Goal: Communication & Community: Share content

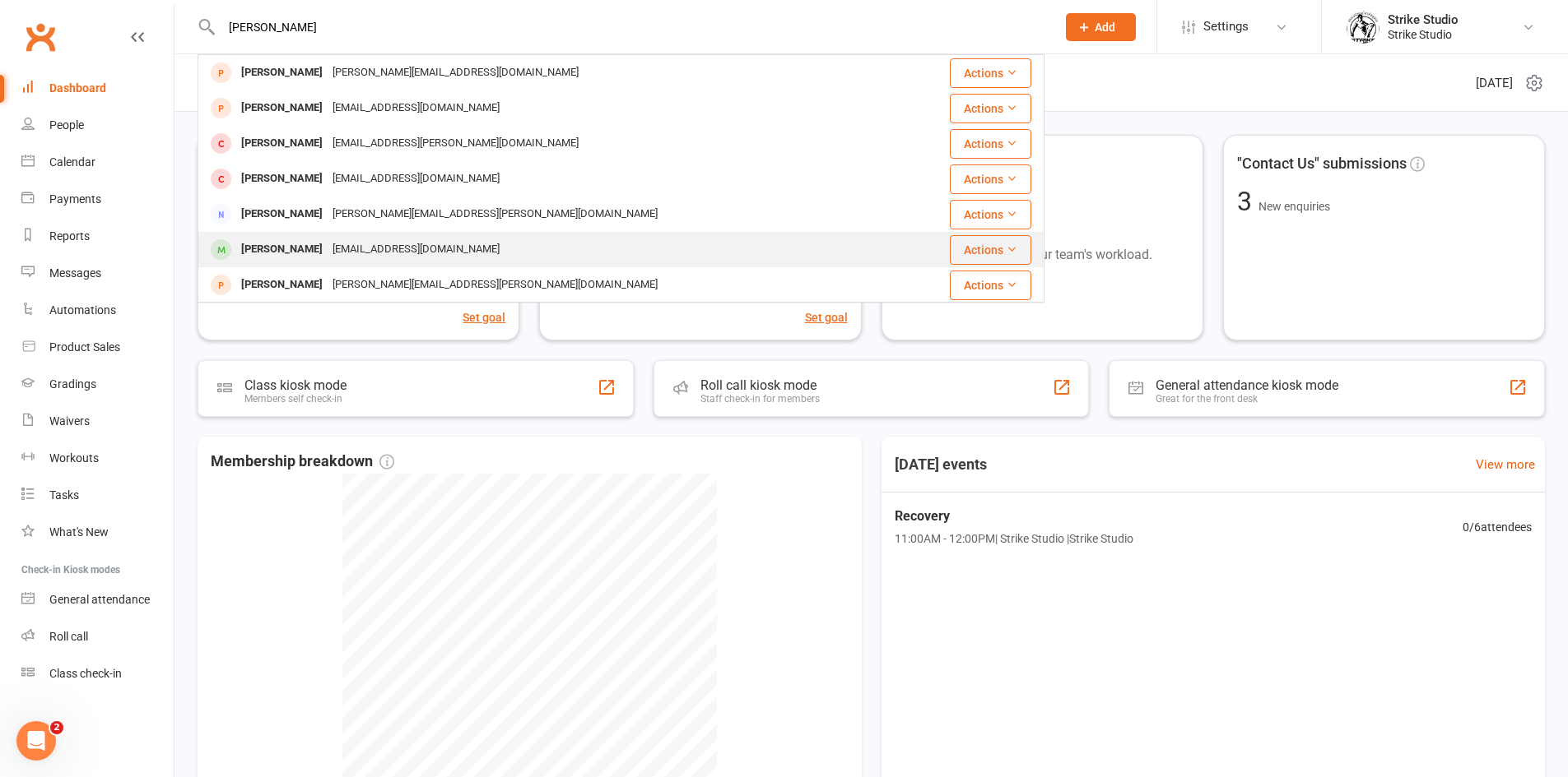
type input "[PERSON_NAME]"
click at [549, 242] on div "[PERSON_NAME] [EMAIL_ADDRESS][DOMAIN_NAME]" at bounding box center [550, 250] width 702 height 34
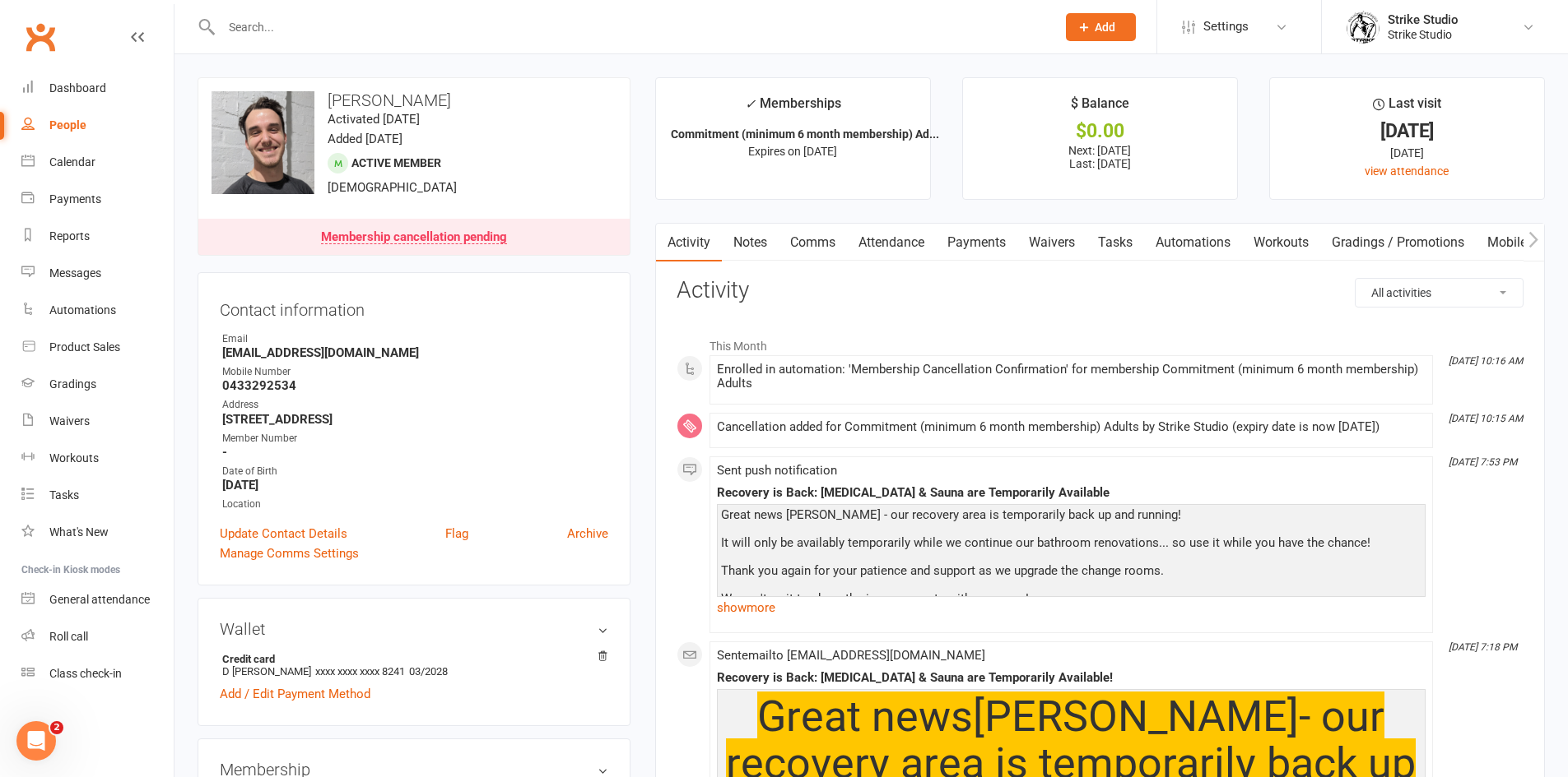
click at [918, 256] on link "Attendance" at bounding box center [891, 243] width 89 height 38
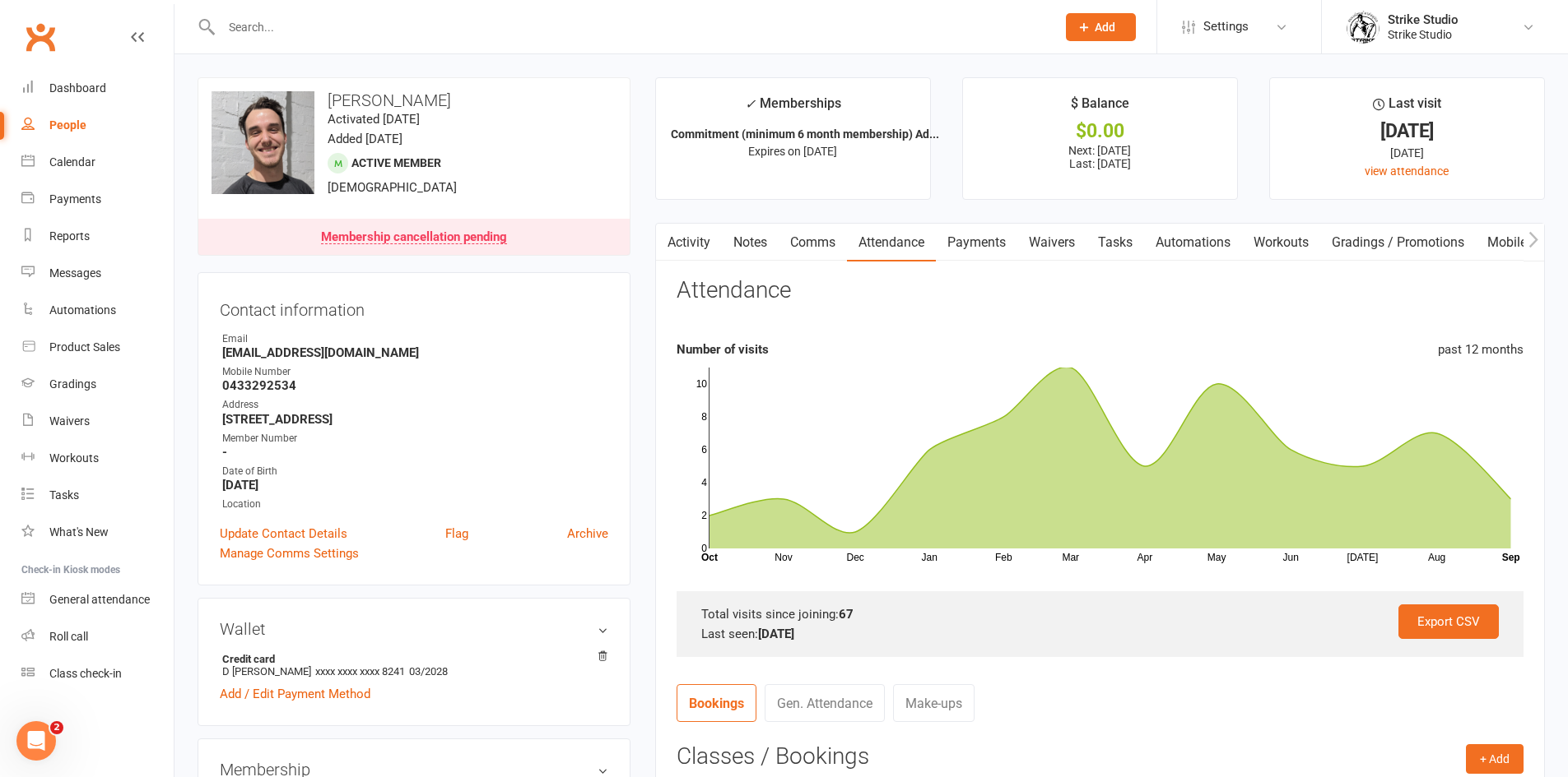
click at [1219, 242] on link "Automations" at bounding box center [1193, 243] width 98 height 38
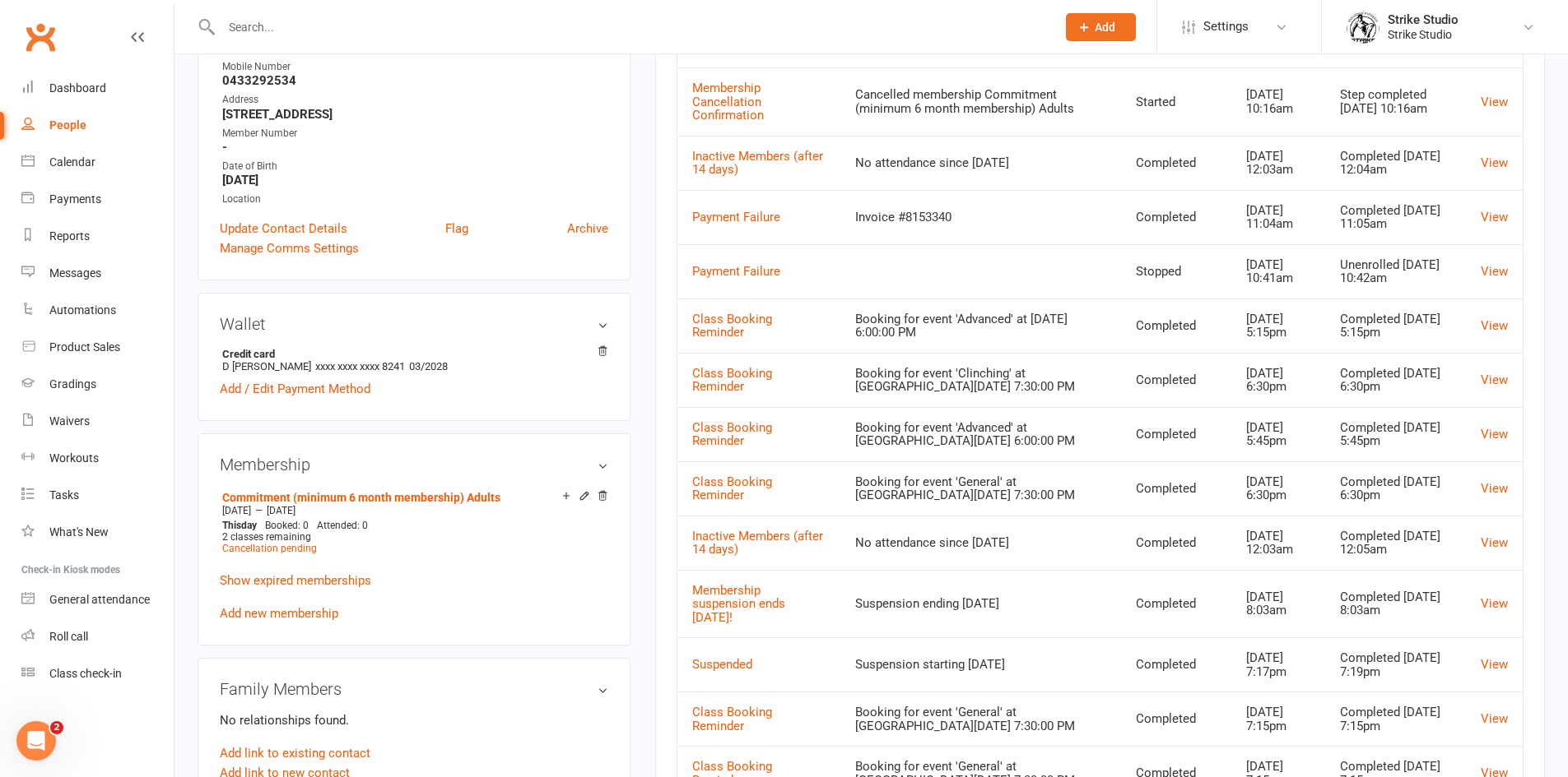
scroll to position [164, 0]
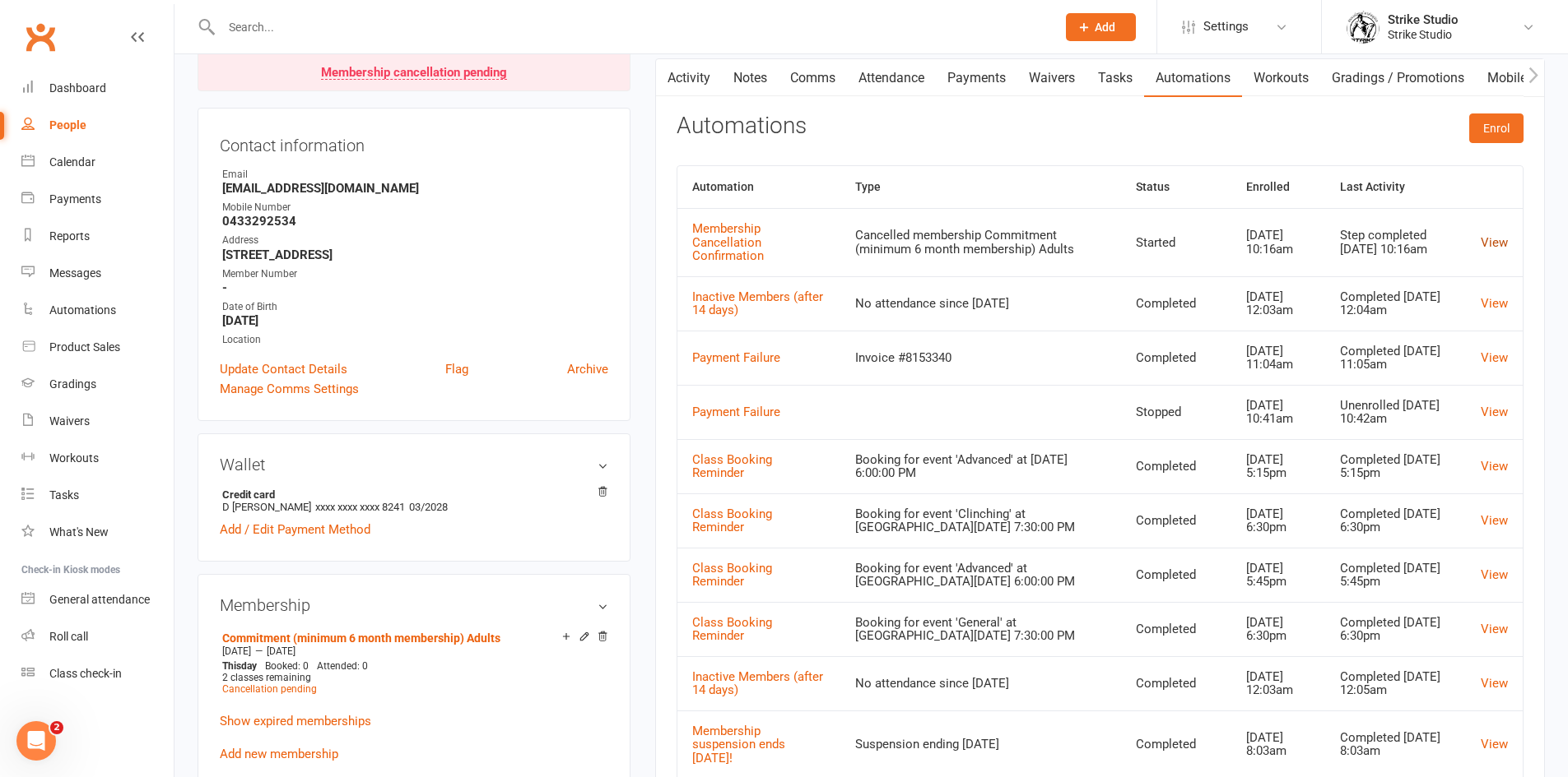
click at [1493, 240] on link "View" at bounding box center [1494, 243] width 27 height 15
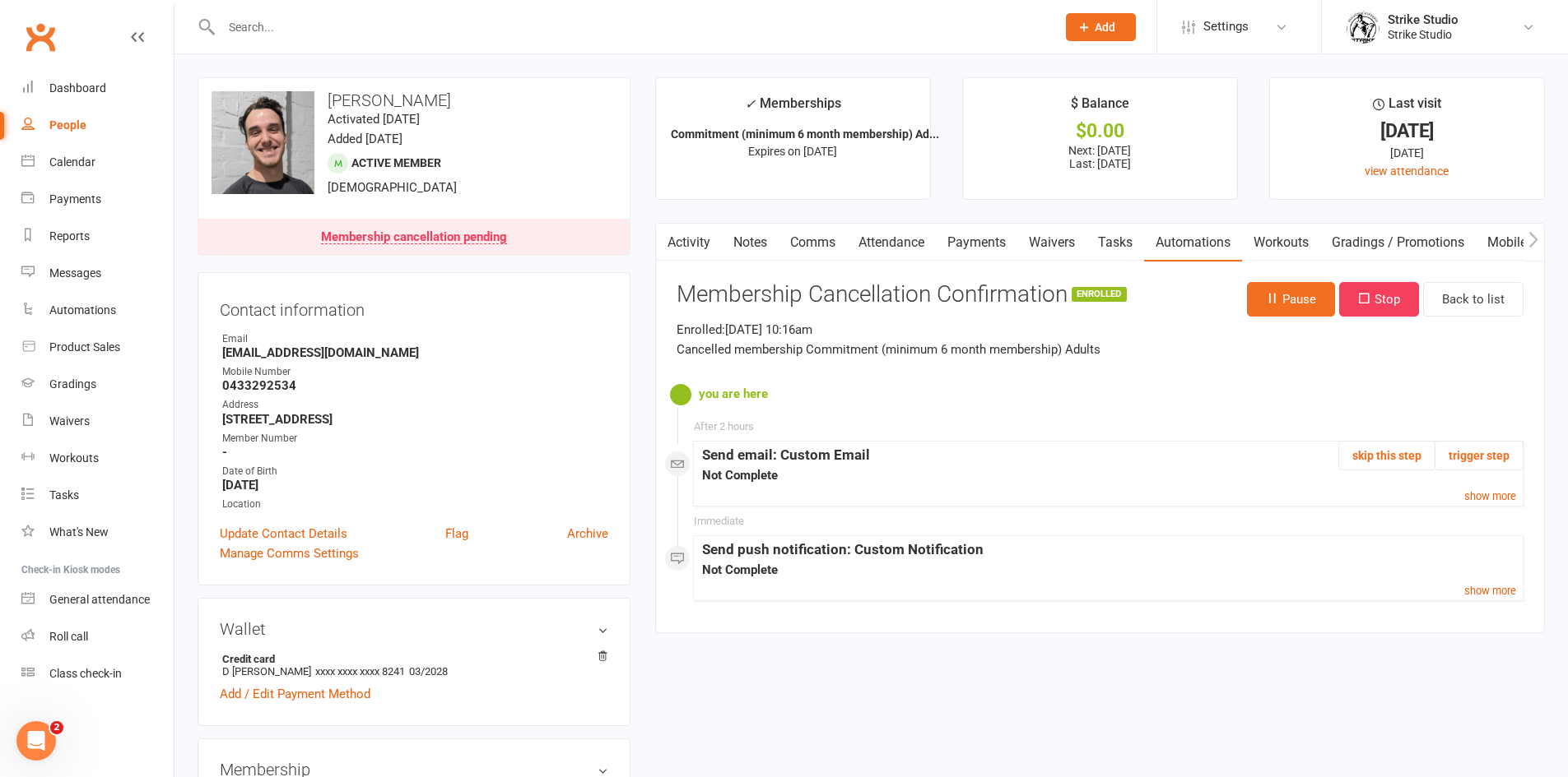
click at [407, 35] on input "text" at bounding box center [631, 27] width 828 height 23
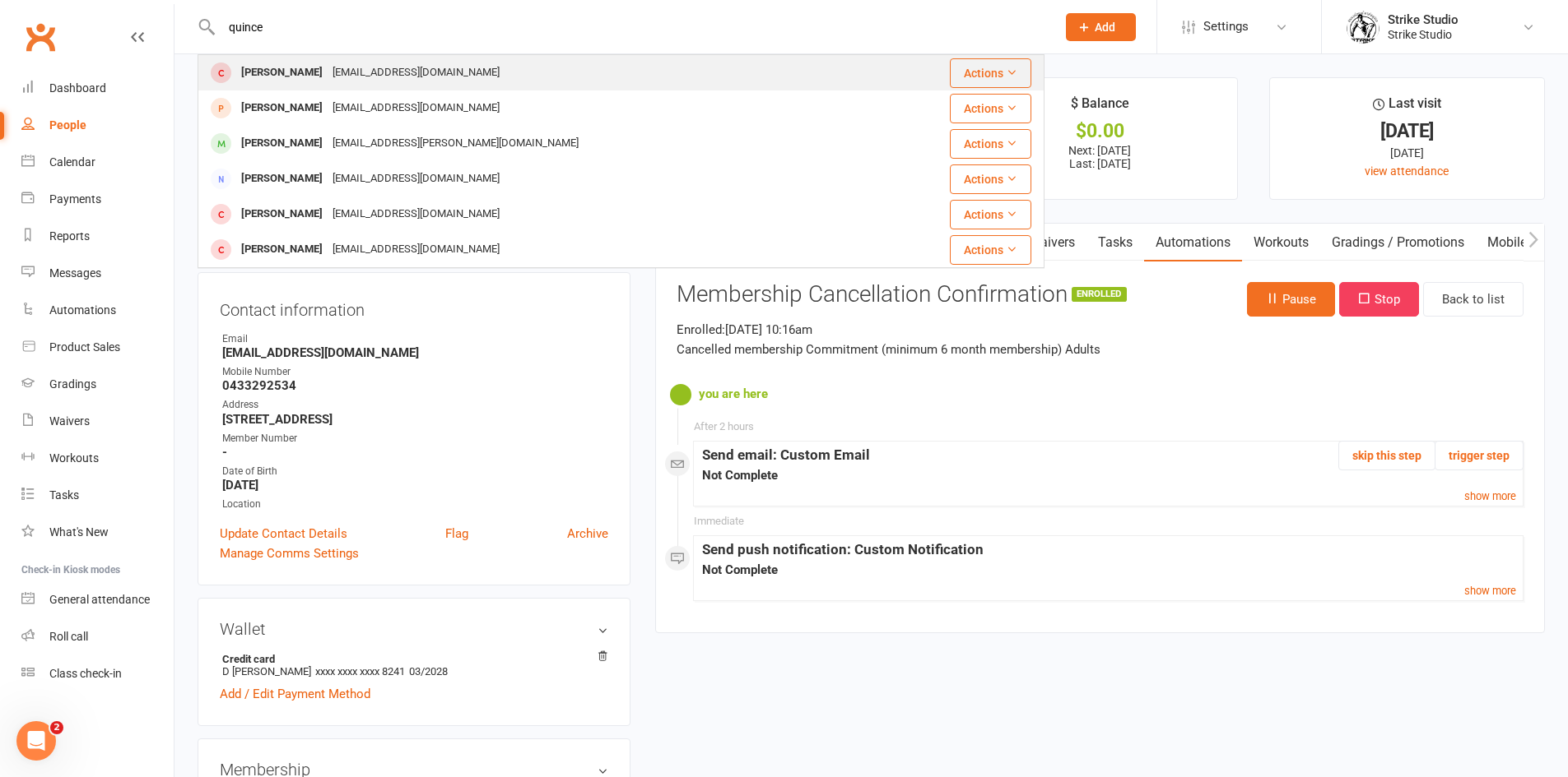
type input "quince"
click at [348, 75] on div "[EMAIL_ADDRESS][DOMAIN_NAME]" at bounding box center [416, 72] width 177 height 24
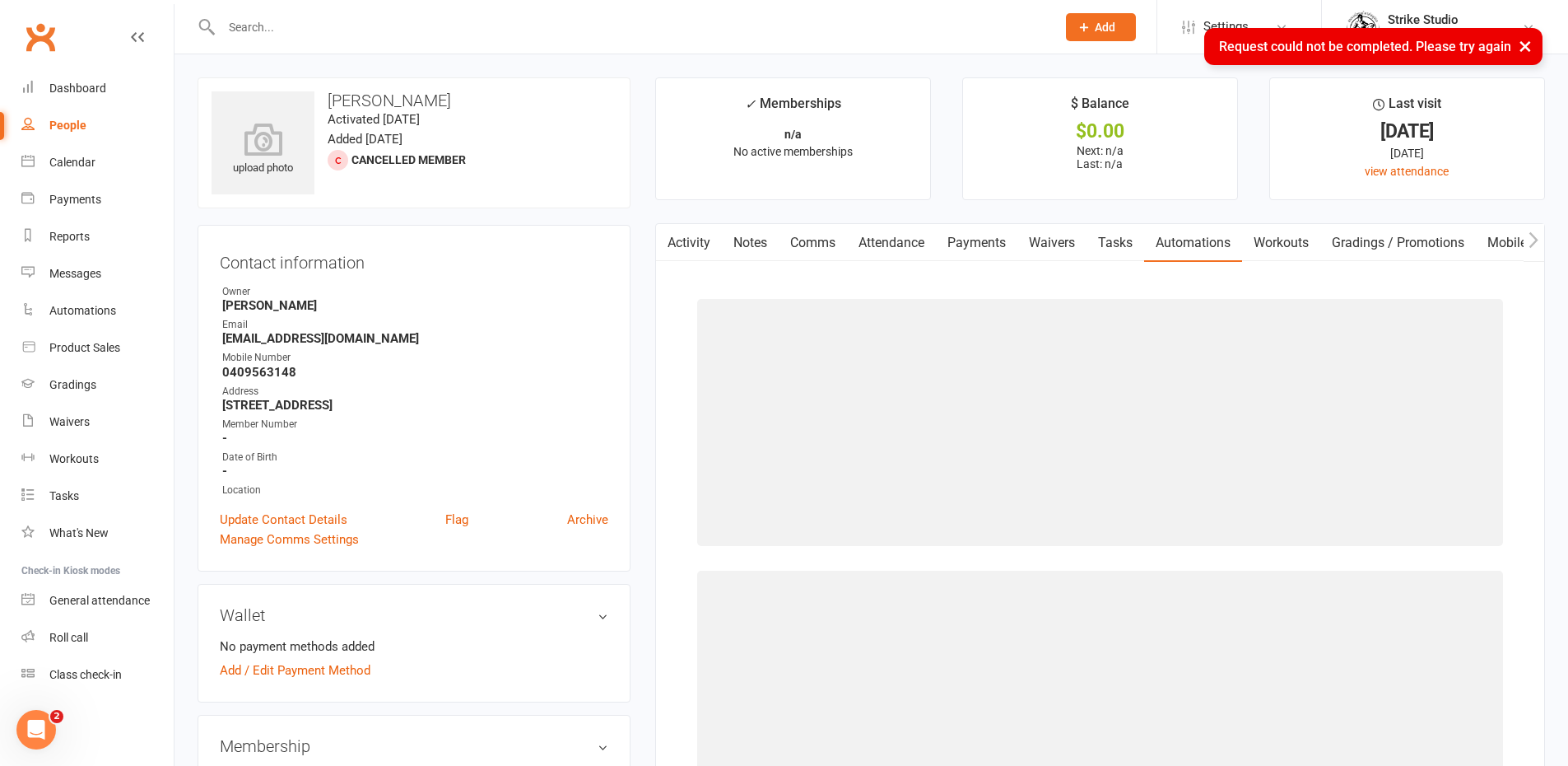
click at [694, 246] on link "Activity" at bounding box center [689, 243] width 66 height 38
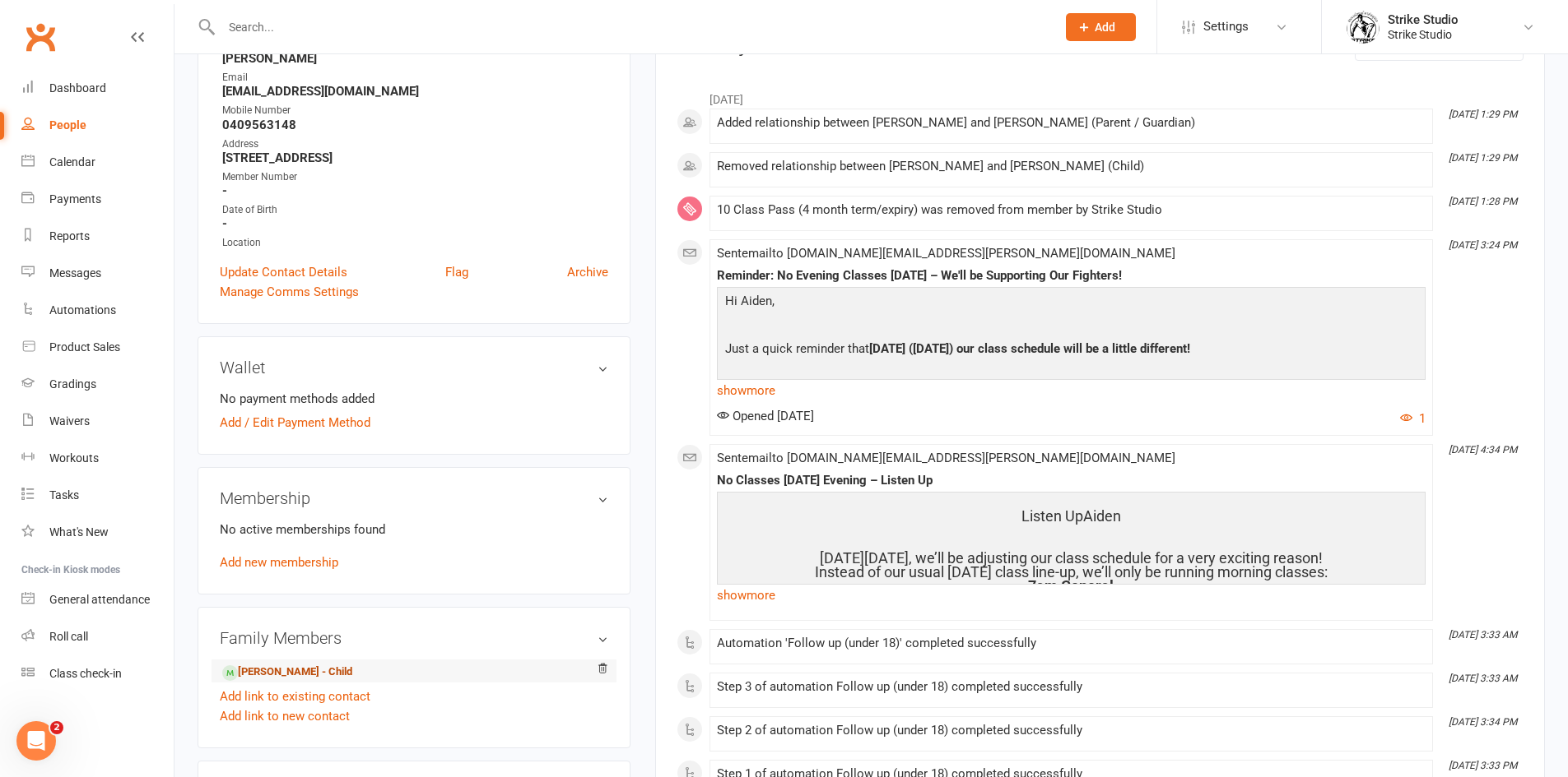
scroll to position [329, 0]
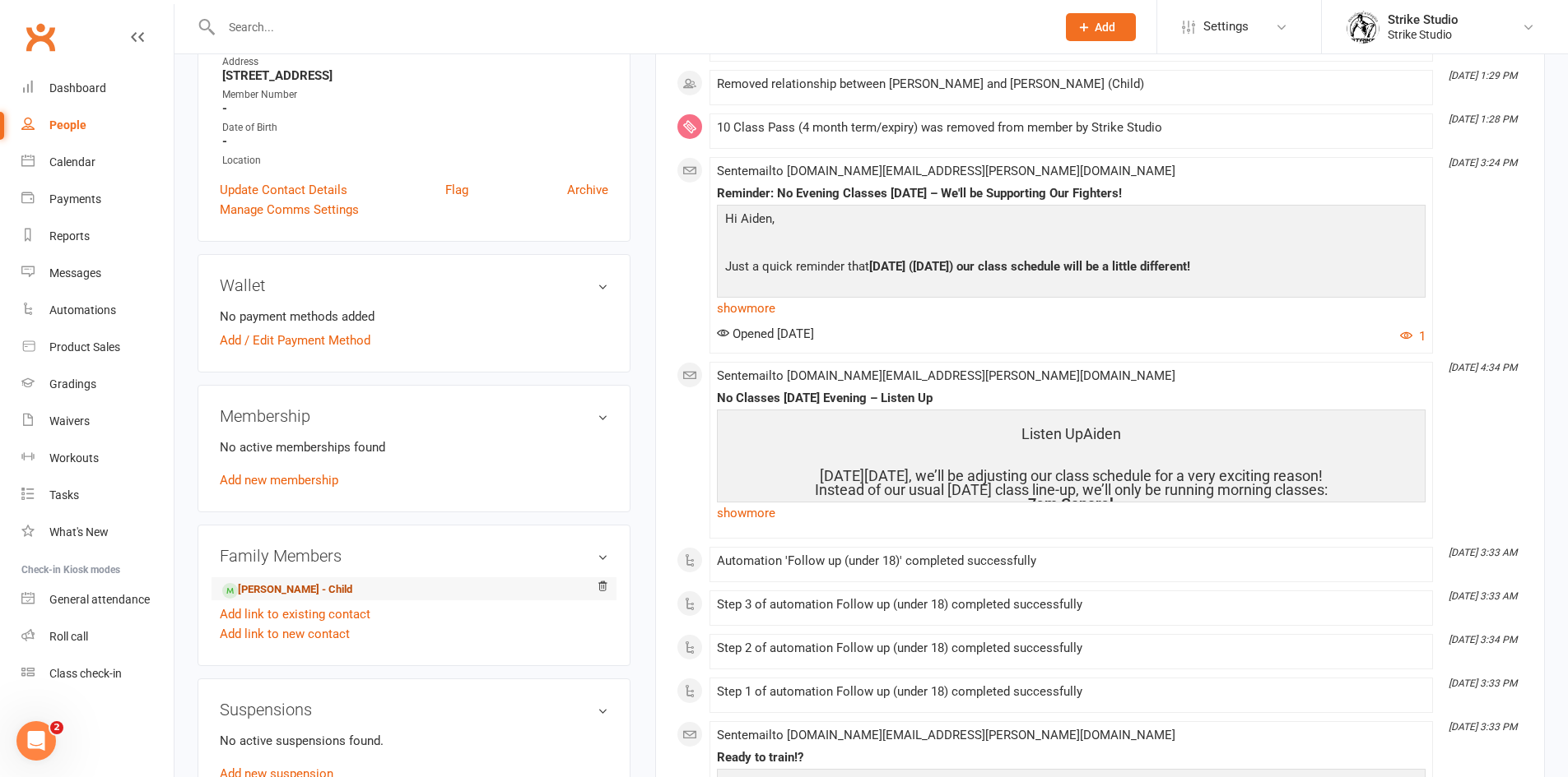
click at [307, 585] on link "[PERSON_NAME] - Child" at bounding box center [287, 590] width 130 height 17
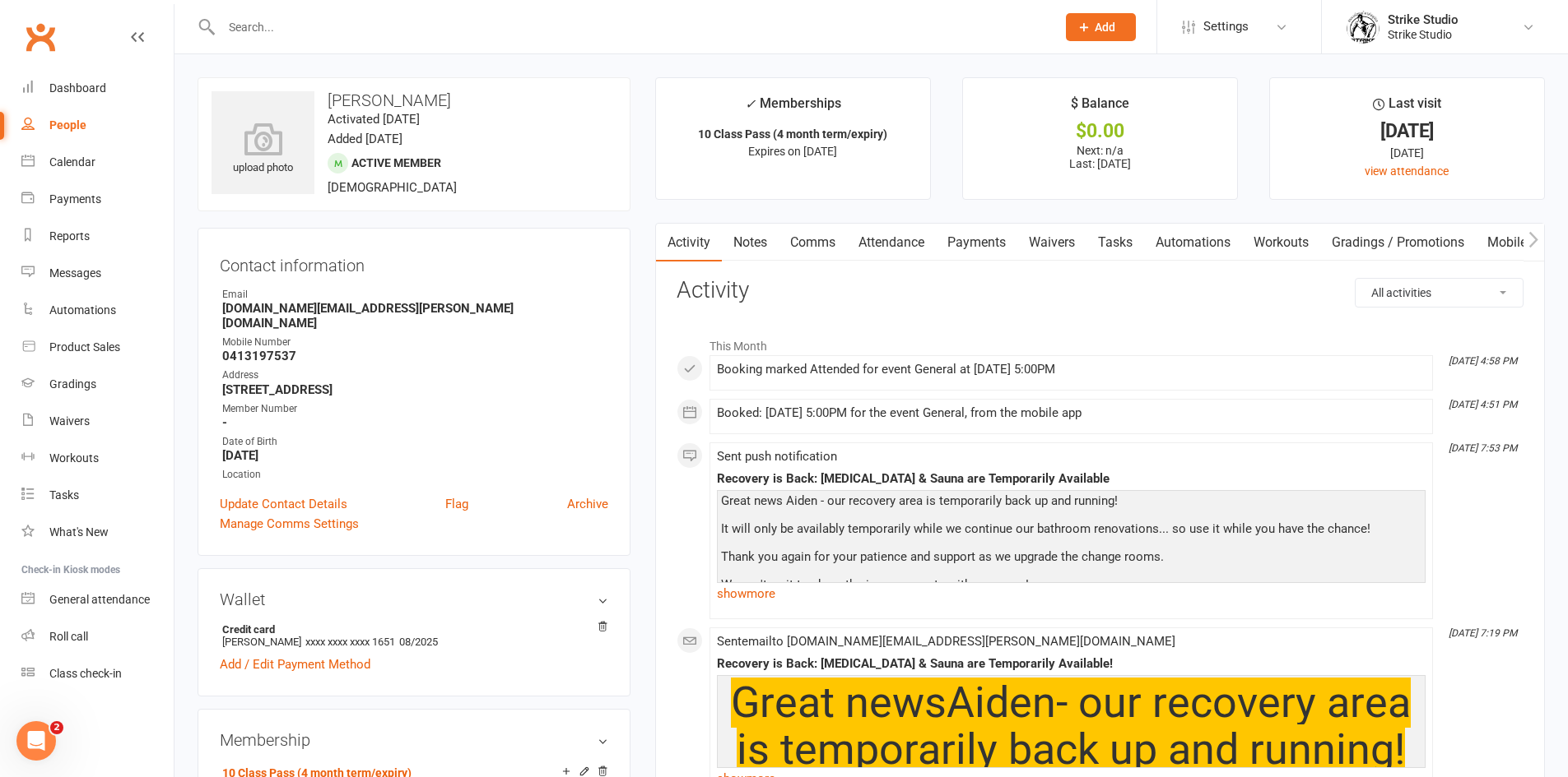
click at [373, 34] on input "text" at bounding box center [631, 27] width 828 height 23
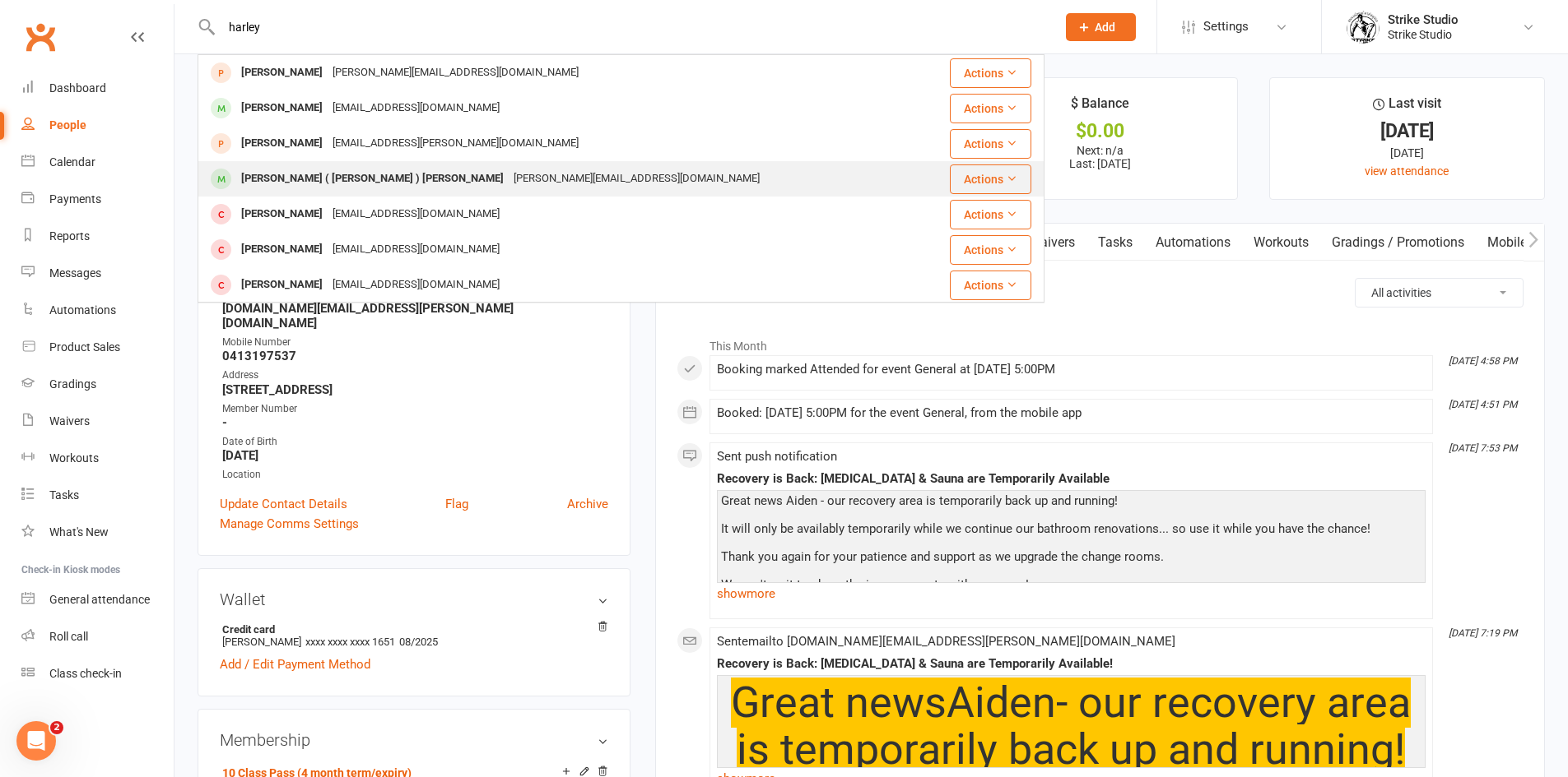
type input "harley"
click at [509, 169] on div "[PERSON_NAME][EMAIL_ADDRESS][DOMAIN_NAME]" at bounding box center [636, 178] width 256 height 24
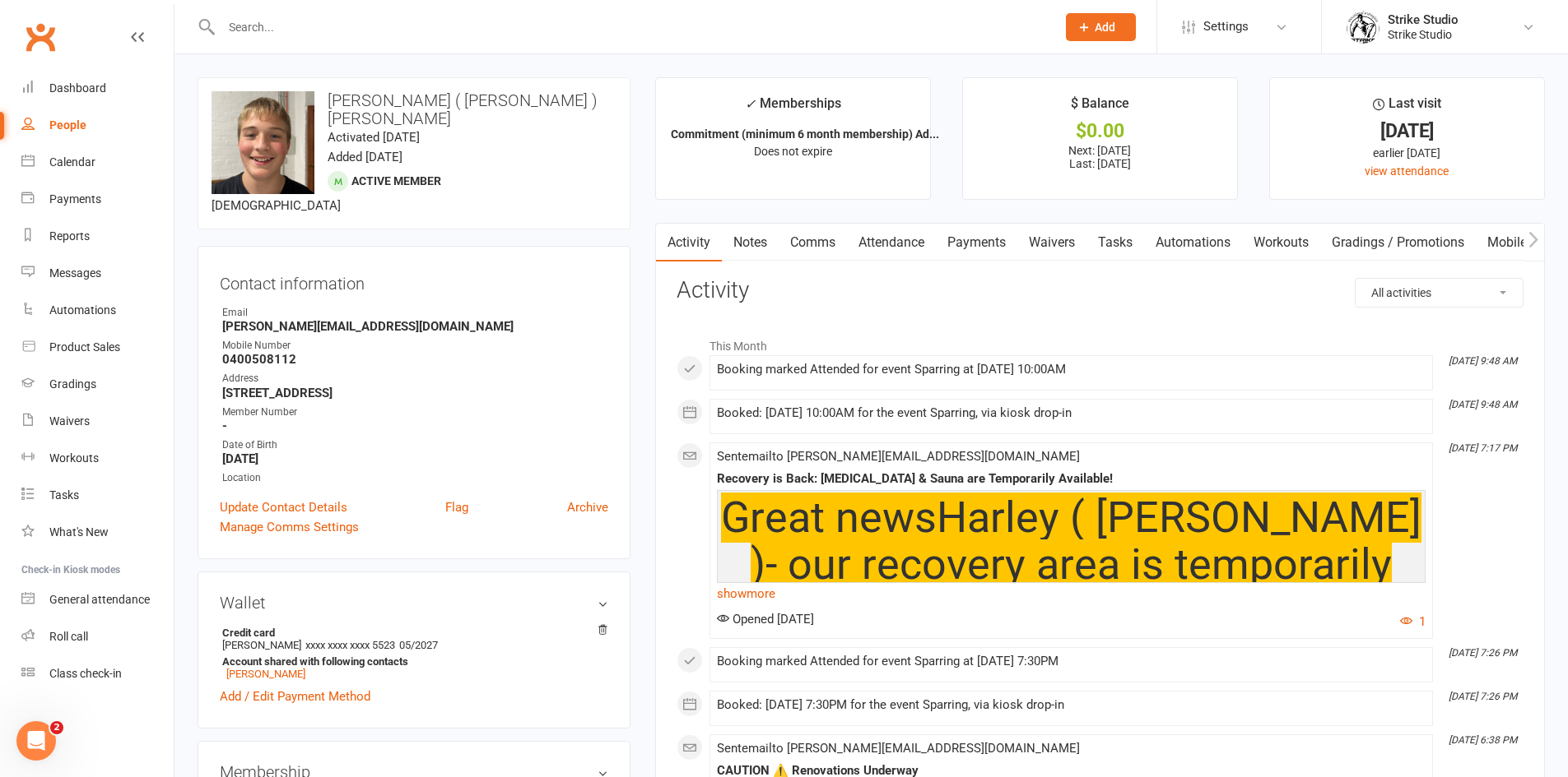
click at [343, 319] on strong "[PERSON_NAME][EMAIL_ADDRESS][DOMAIN_NAME]" at bounding box center [415, 327] width 386 height 15
copy render-form-field "[PERSON_NAME][EMAIL_ADDRESS][DOMAIN_NAME]"
click at [291, 352] on strong "0400508112" at bounding box center [415, 360] width 386 height 15
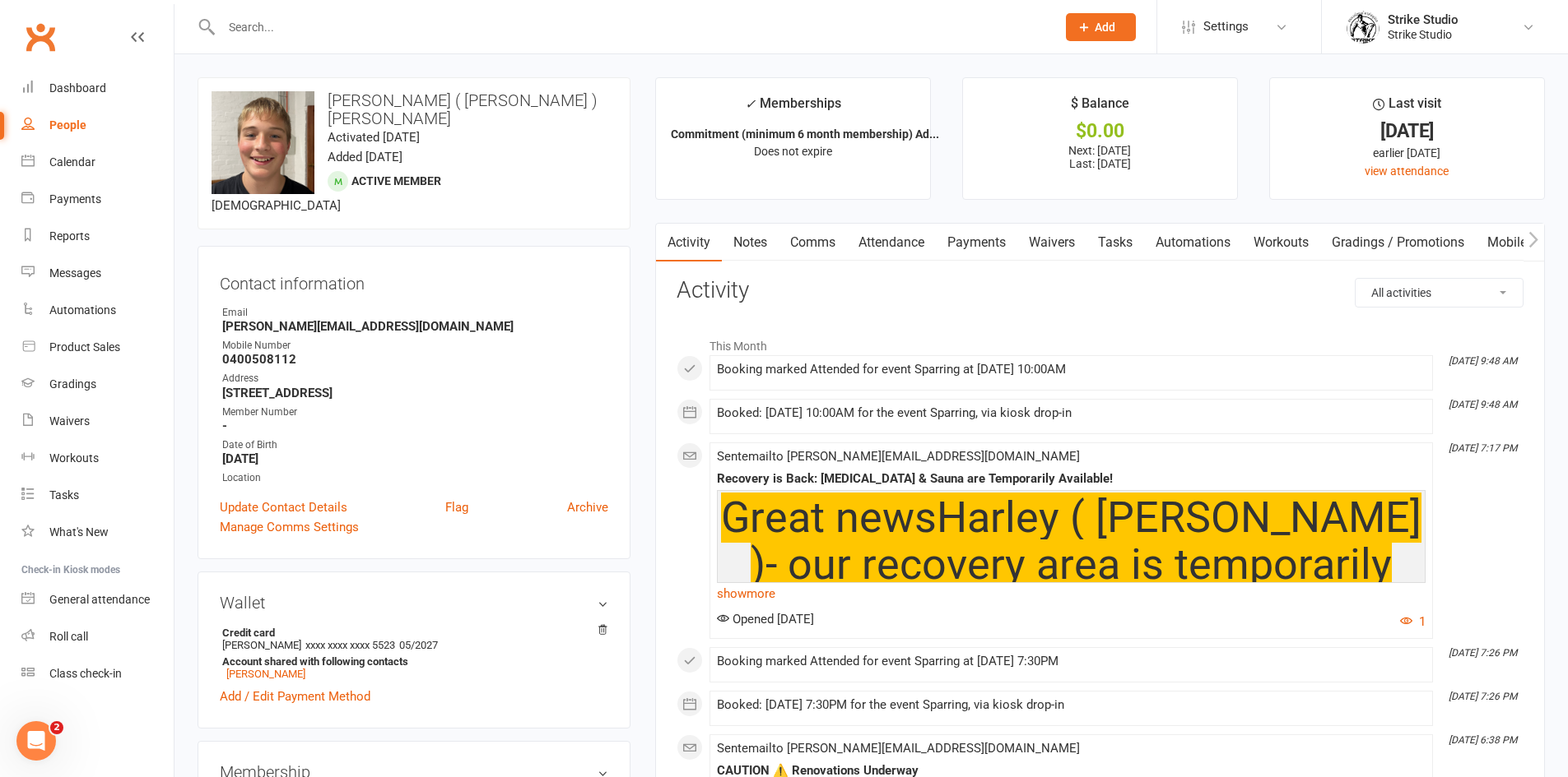
click at [291, 352] on strong "0400508112" at bounding box center [415, 360] width 386 height 15
copy render-form-field "0400508112"
click at [548, 23] on input "text" at bounding box center [631, 27] width 828 height 23
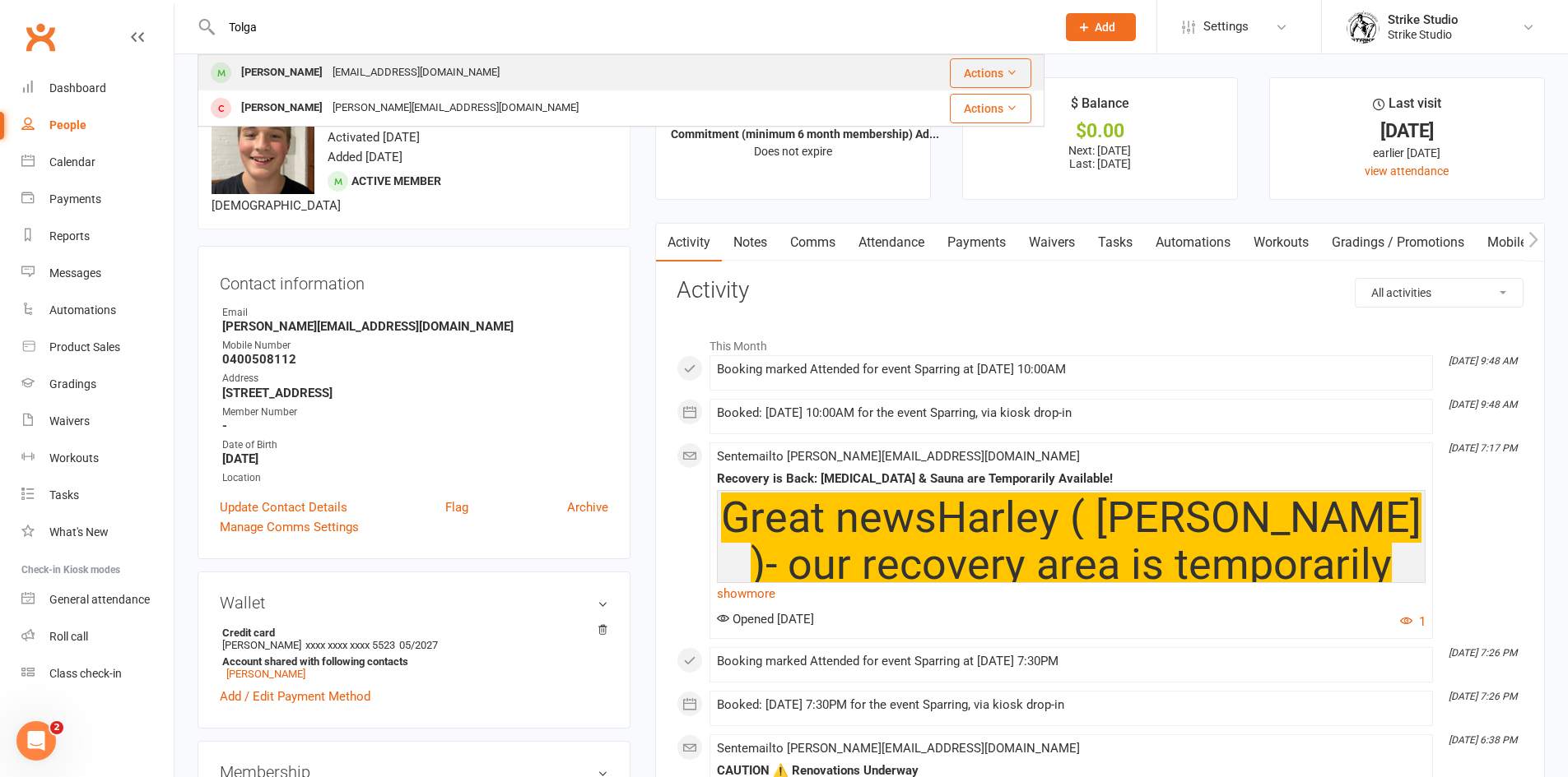
type input "Tolga"
click at [554, 71] on div "[PERSON_NAME] [EMAIL_ADDRESS][DOMAIN_NAME]" at bounding box center [538, 72] width 679 height 34
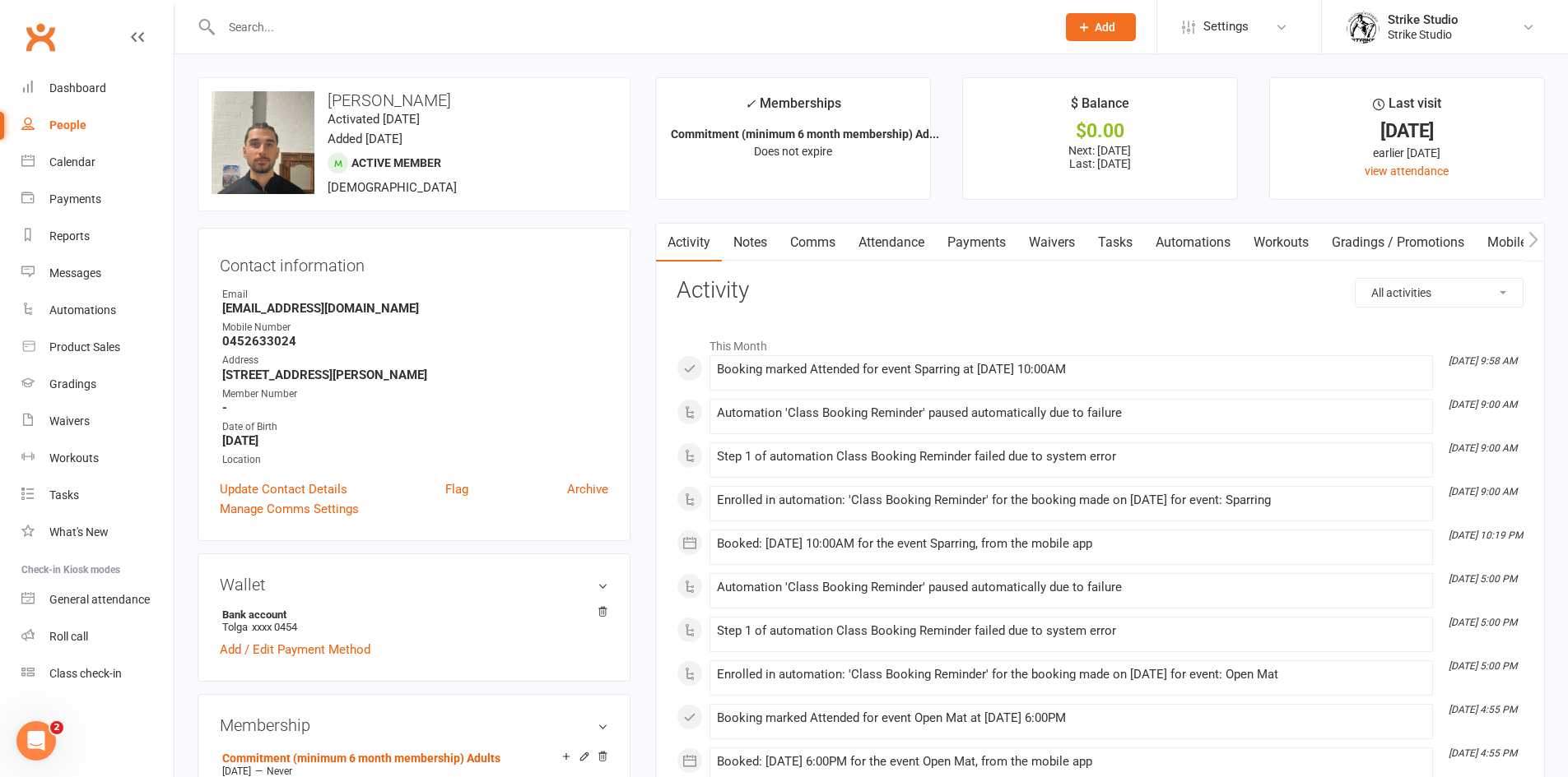
click at [338, 100] on h3 "[PERSON_NAME]" at bounding box center [414, 100] width 405 height 18
drag, startPoint x: 326, startPoint y: 100, endPoint x: 475, endPoint y: 99, distance: 149.0
click at [475, 99] on h3 "[PERSON_NAME]" at bounding box center [414, 100] width 405 height 18
copy h3 "[PERSON_NAME]"
click at [262, 333] on div "Mobile Number" at bounding box center [415, 328] width 386 height 16
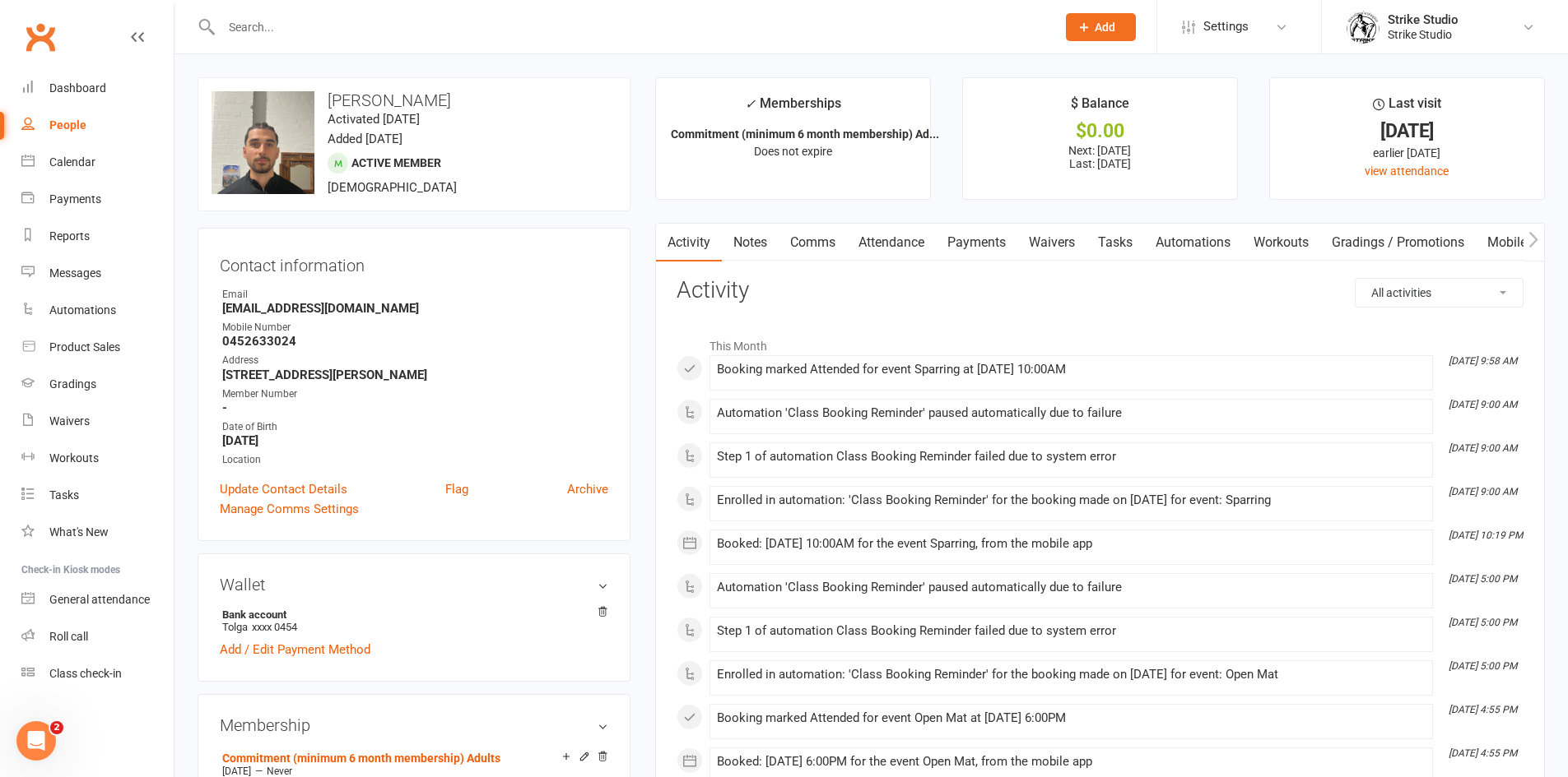
click at [262, 344] on strong "0452633024" at bounding box center [415, 342] width 386 height 15
copy strong "0452633024"
click at [307, 300] on div "Email" at bounding box center [415, 294] width 386 height 16
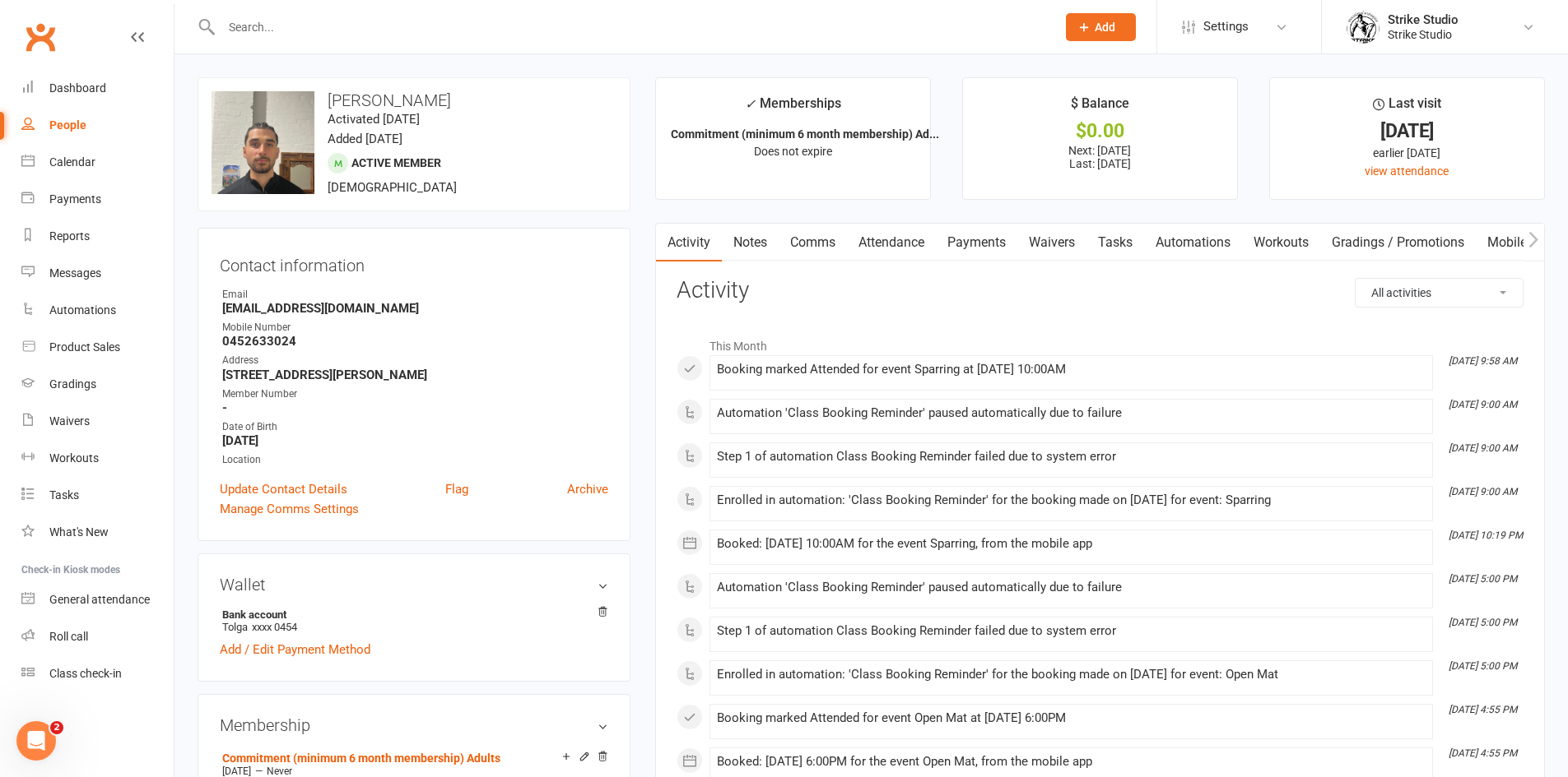
click at [307, 300] on div "Email" at bounding box center [415, 294] width 386 height 16
click at [309, 306] on strong "[EMAIL_ADDRESS][DOMAIN_NAME]" at bounding box center [415, 308] width 386 height 15
copy render-form-field "[EMAIL_ADDRESS][DOMAIN_NAME]"
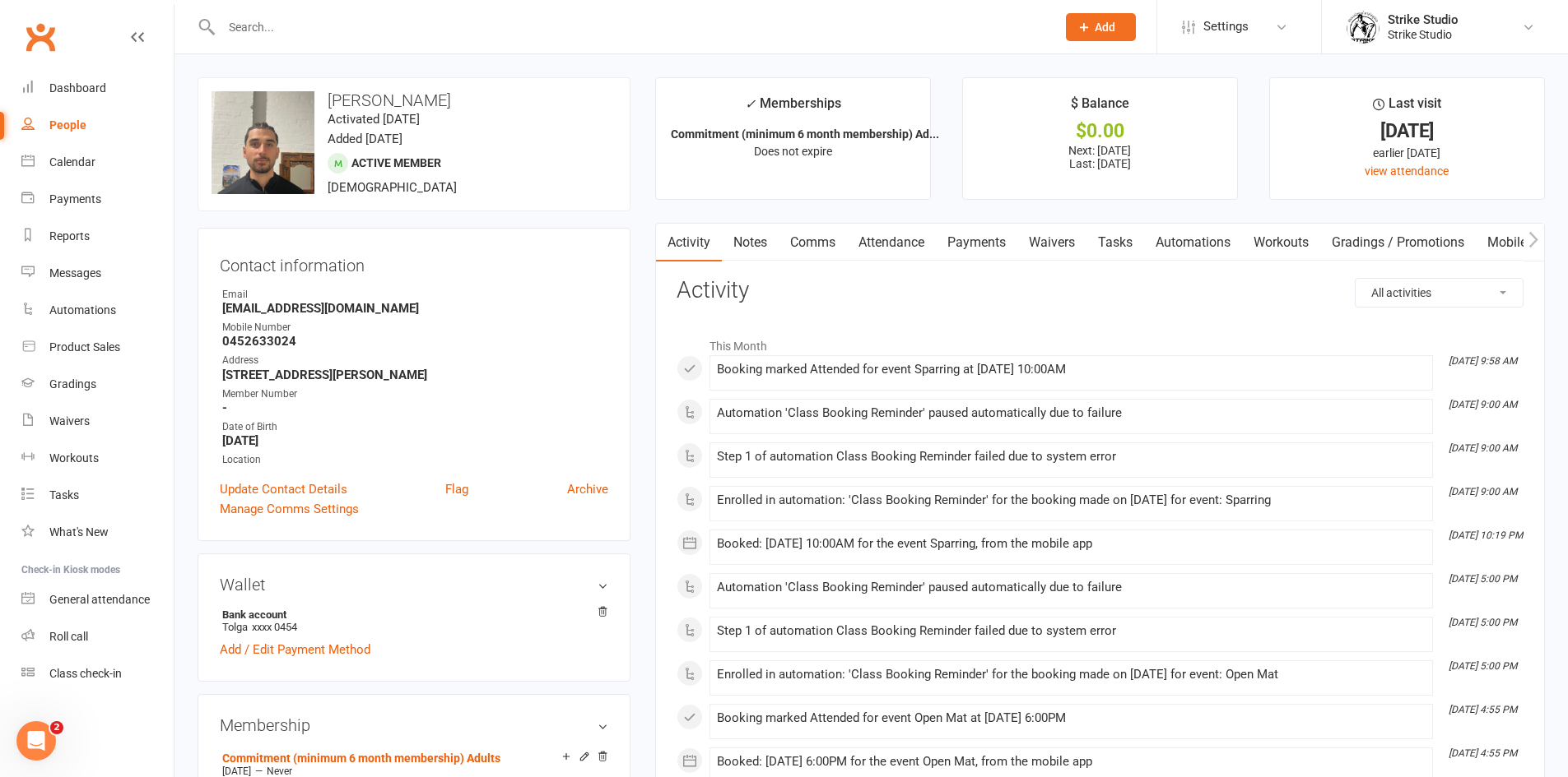
click at [459, 31] on input "text" at bounding box center [631, 27] width 828 height 23
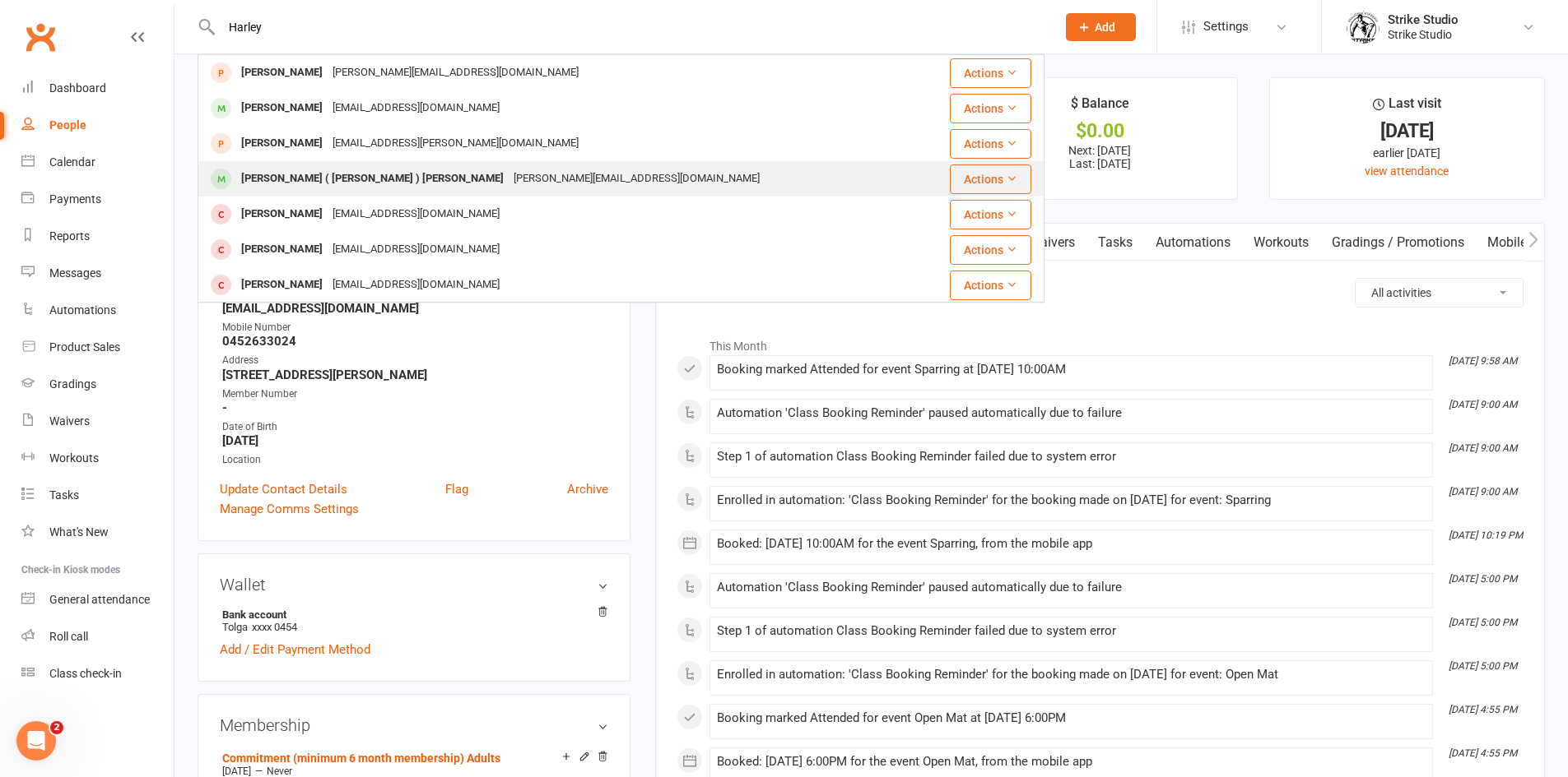
type input "Harley"
click at [509, 168] on div "[PERSON_NAME][EMAIL_ADDRESS][DOMAIN_NAME]" at bounding box center [636, 178] width 256 height 24
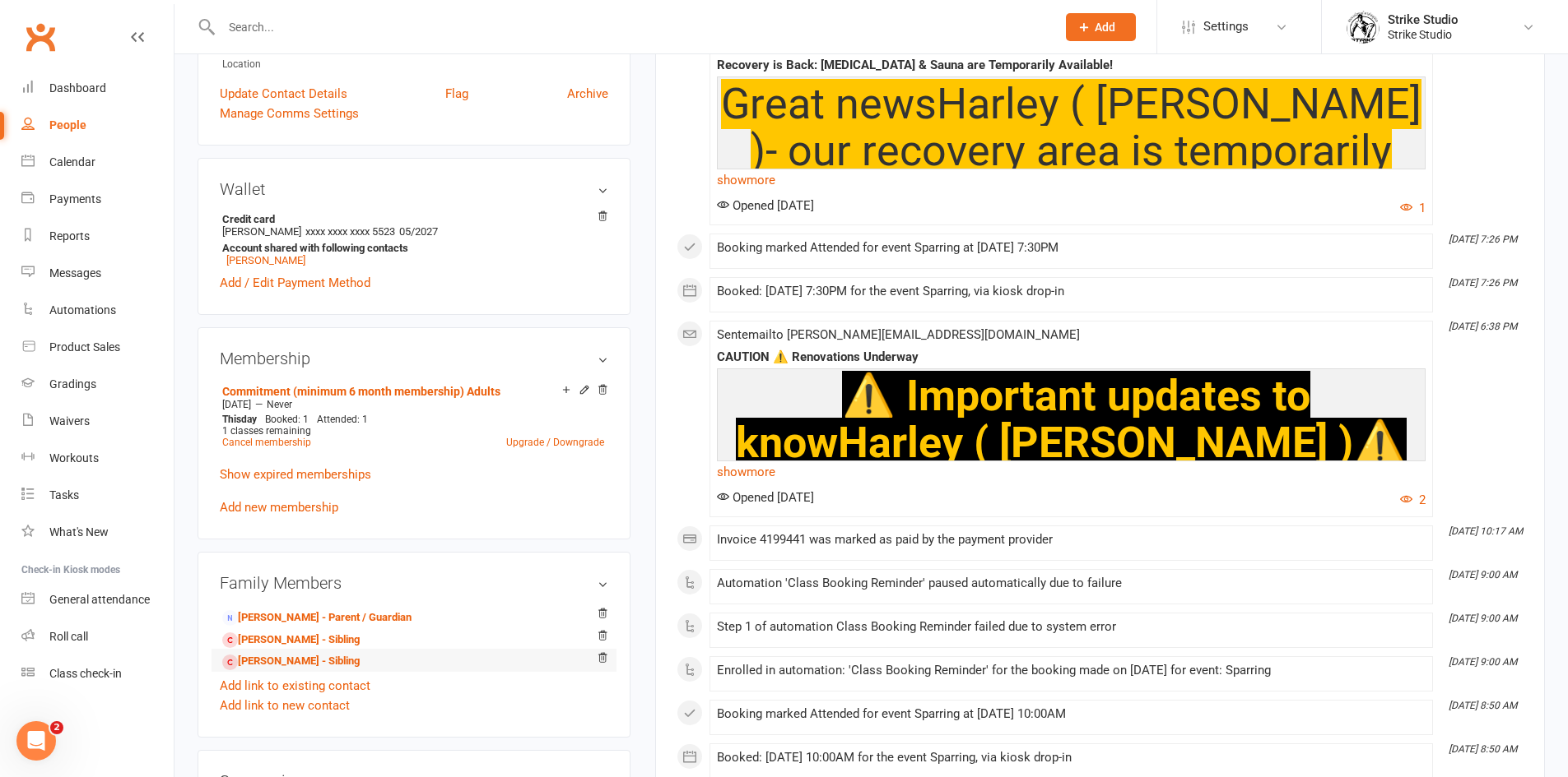
scroll to position [493, 0]
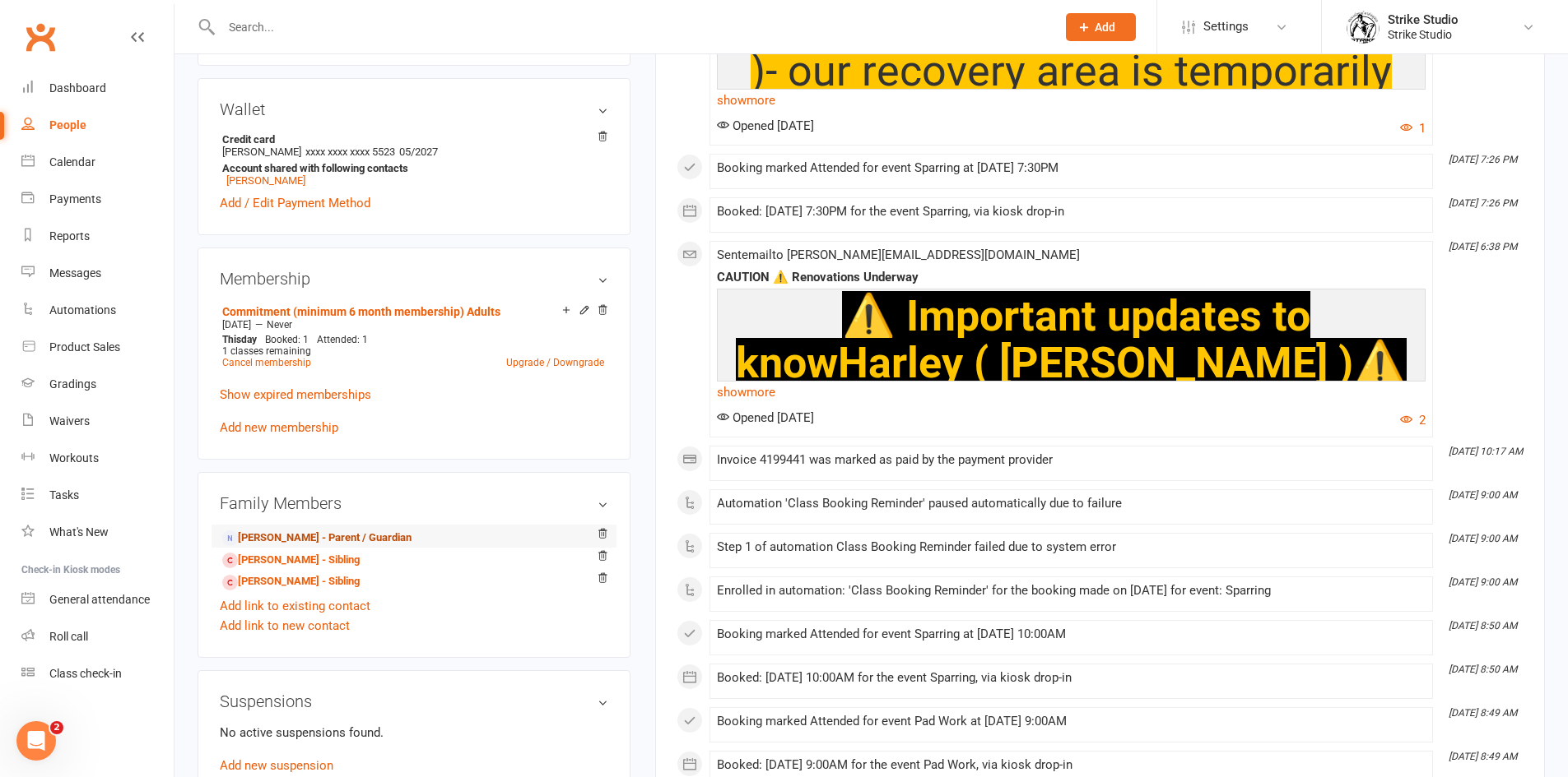
click at [369, 530] on link "[PERSON_NAME] - Parent / Guardian" at bounding box center [317, 538] width 189 height 17
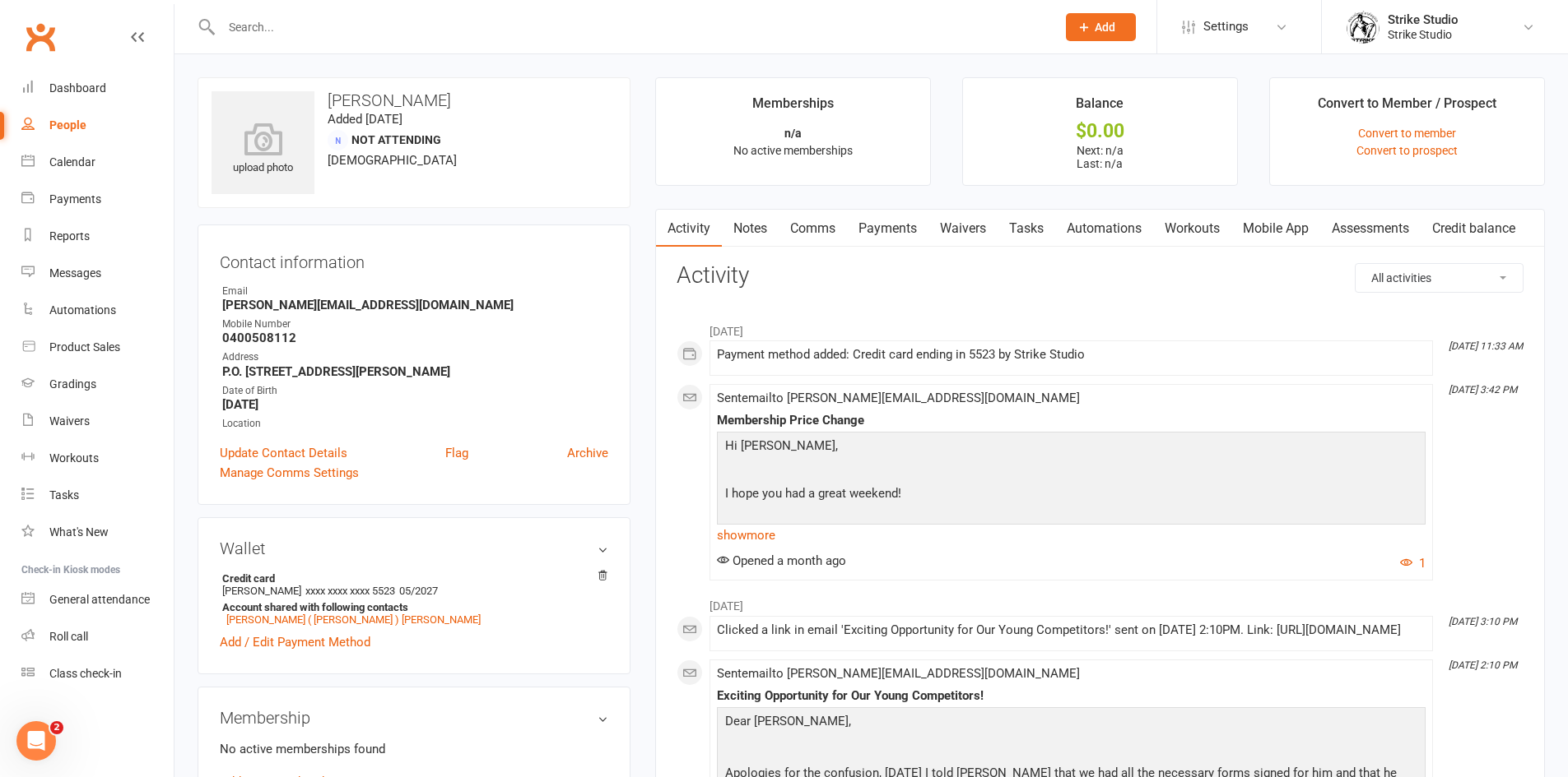
click at [847, 238] on link "Comms" at bounding box center [812, 229] width 68 height 38
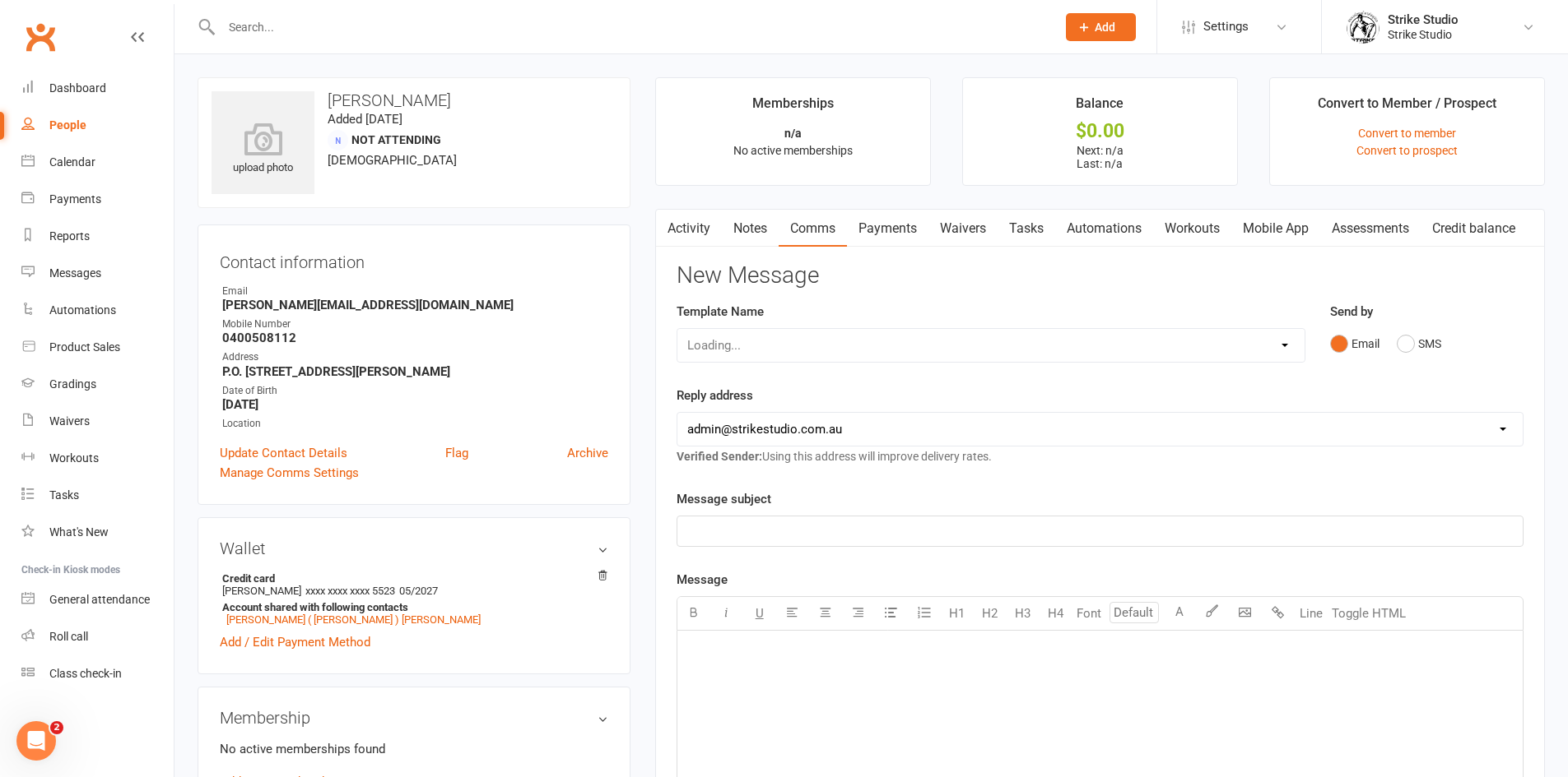
click at [1175, 341] on div "Loading..." at bounding box center [991, 346] width 629 height 35
click at [1269, 346] on select "Select Template [Email] Aspiring fighters meeting notes [Email] Exciting Opport…" at bounding box center [991, 346] width 627 height 33
select select "1"
click at [677, 329] on select "Select Template [Email] Aspiring fighters meeting notes [Email] Exciting Opport…" at bounding box center [991, 346] width 627 height 33
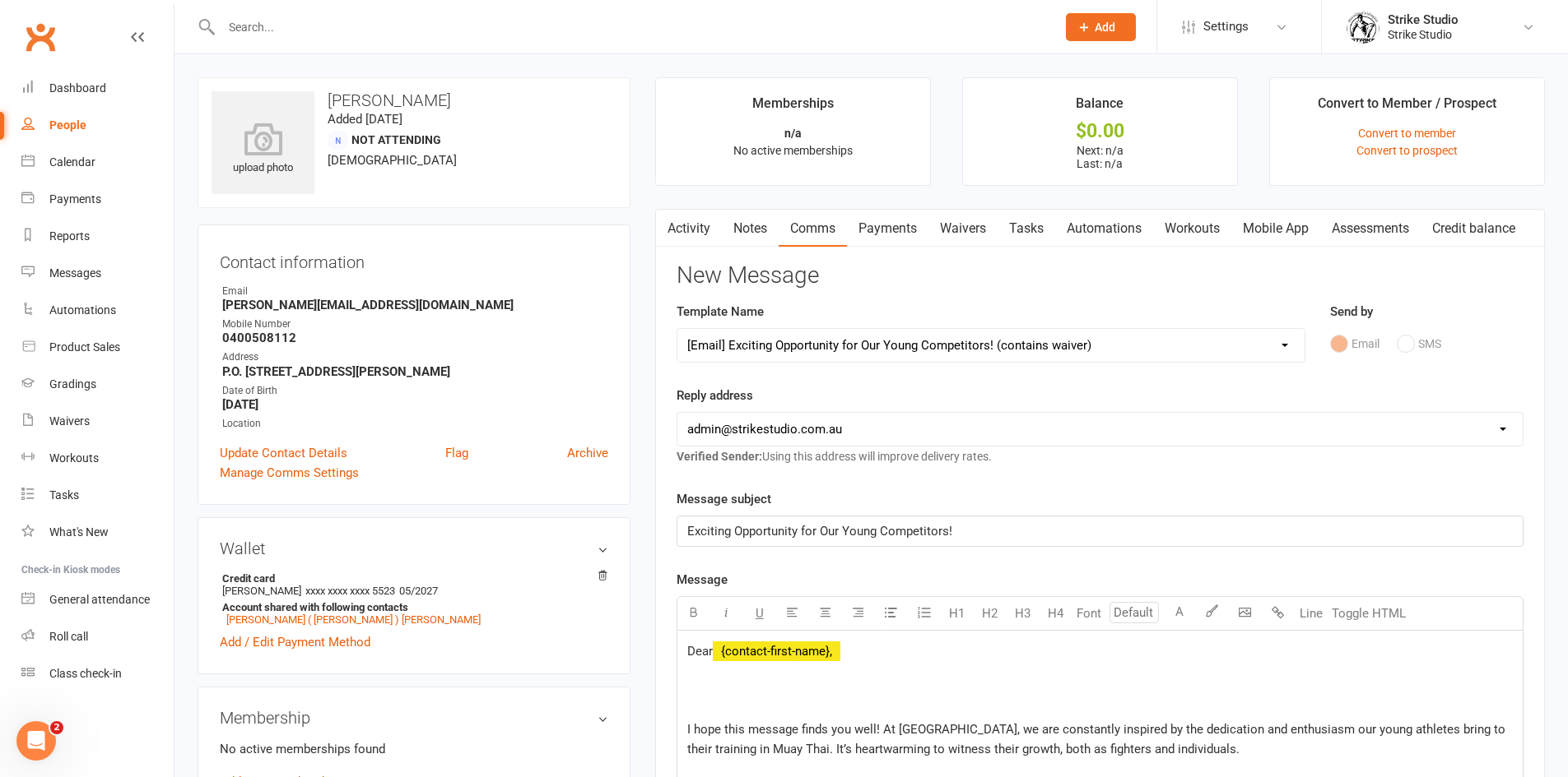
scroll to position [247, 0]
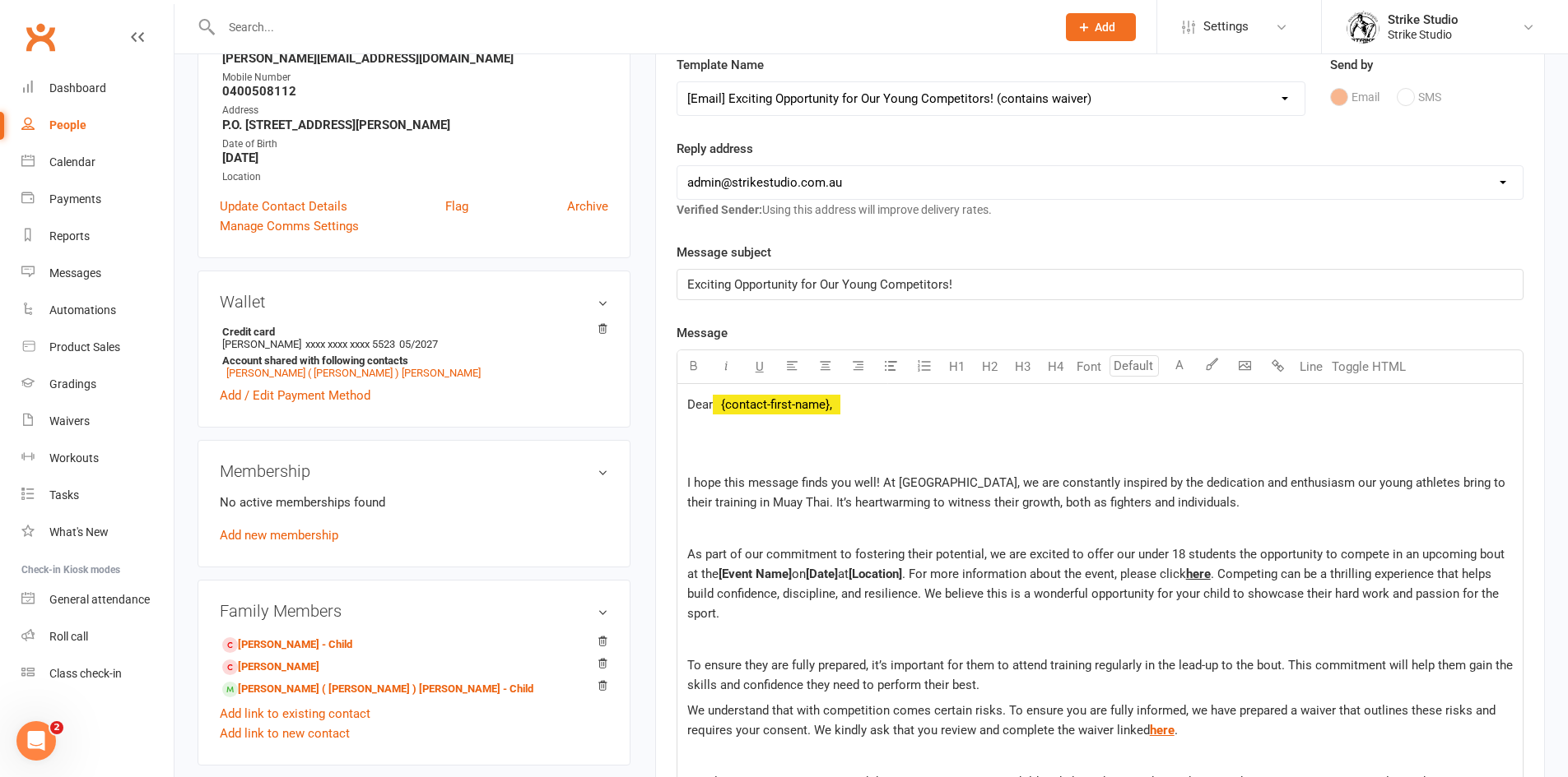
click at [798, 460] on p at bounding box center [1099, 457] width 825 height 20
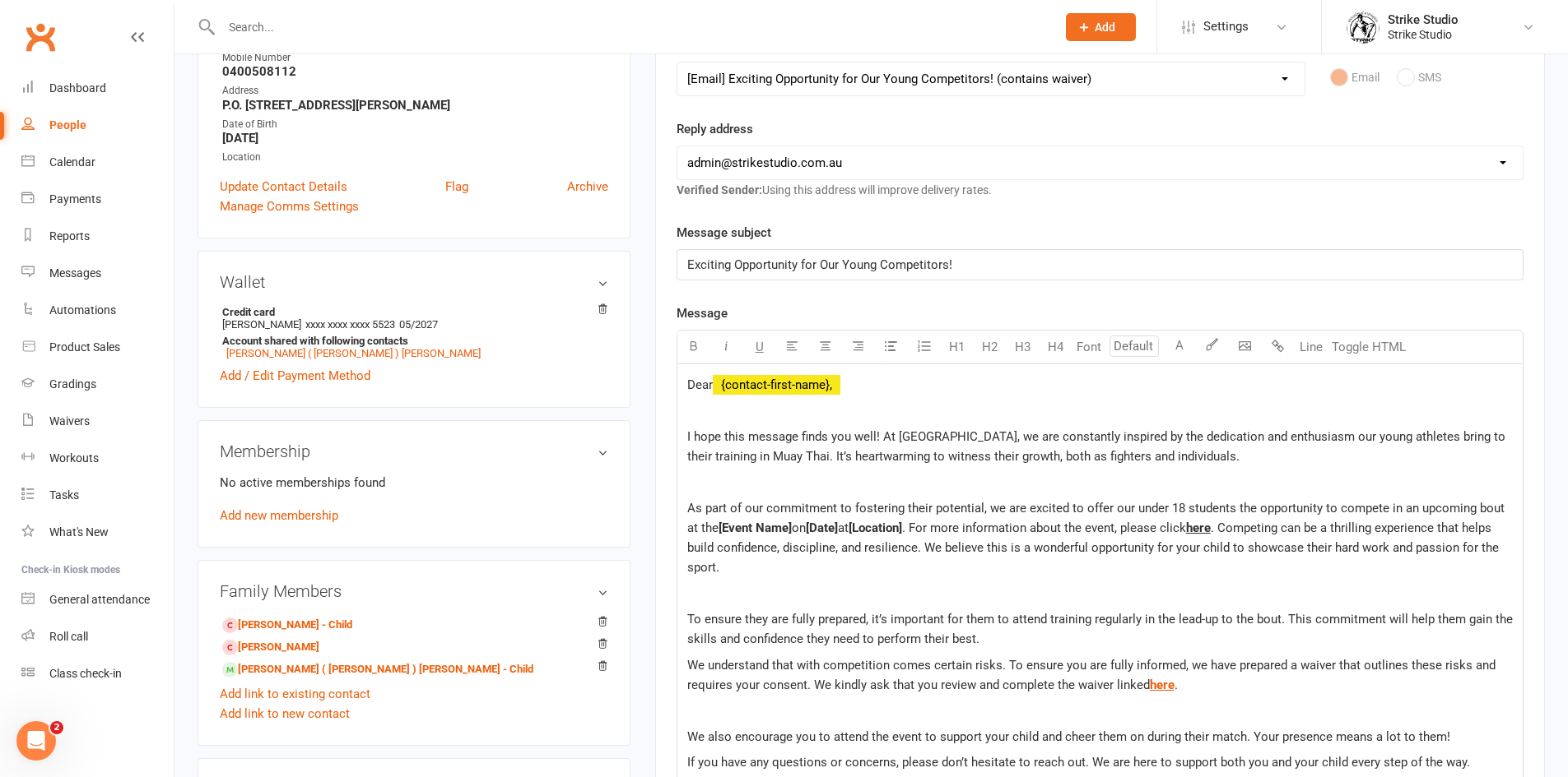
scroll to position [329, 0]
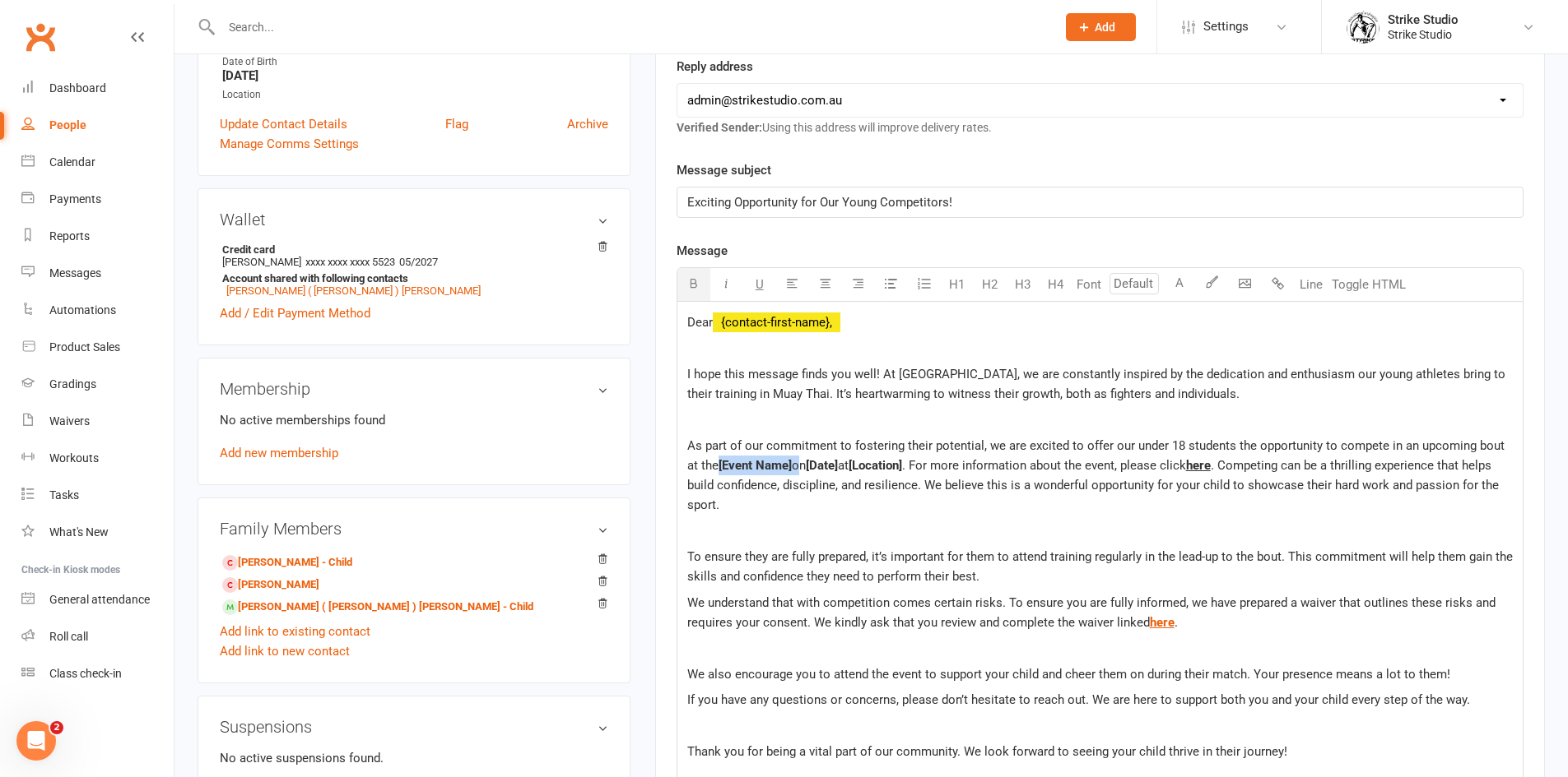
drag, startPoint x: 720, startPoint y: 464, endPoint x: 796, endPoint y: 464, distance: 76.0
click at [796, 464] on p "As part of our commitment to fostering their potential, we are excited to offer…" at bounding box center [1099, 475] width 825 height 79
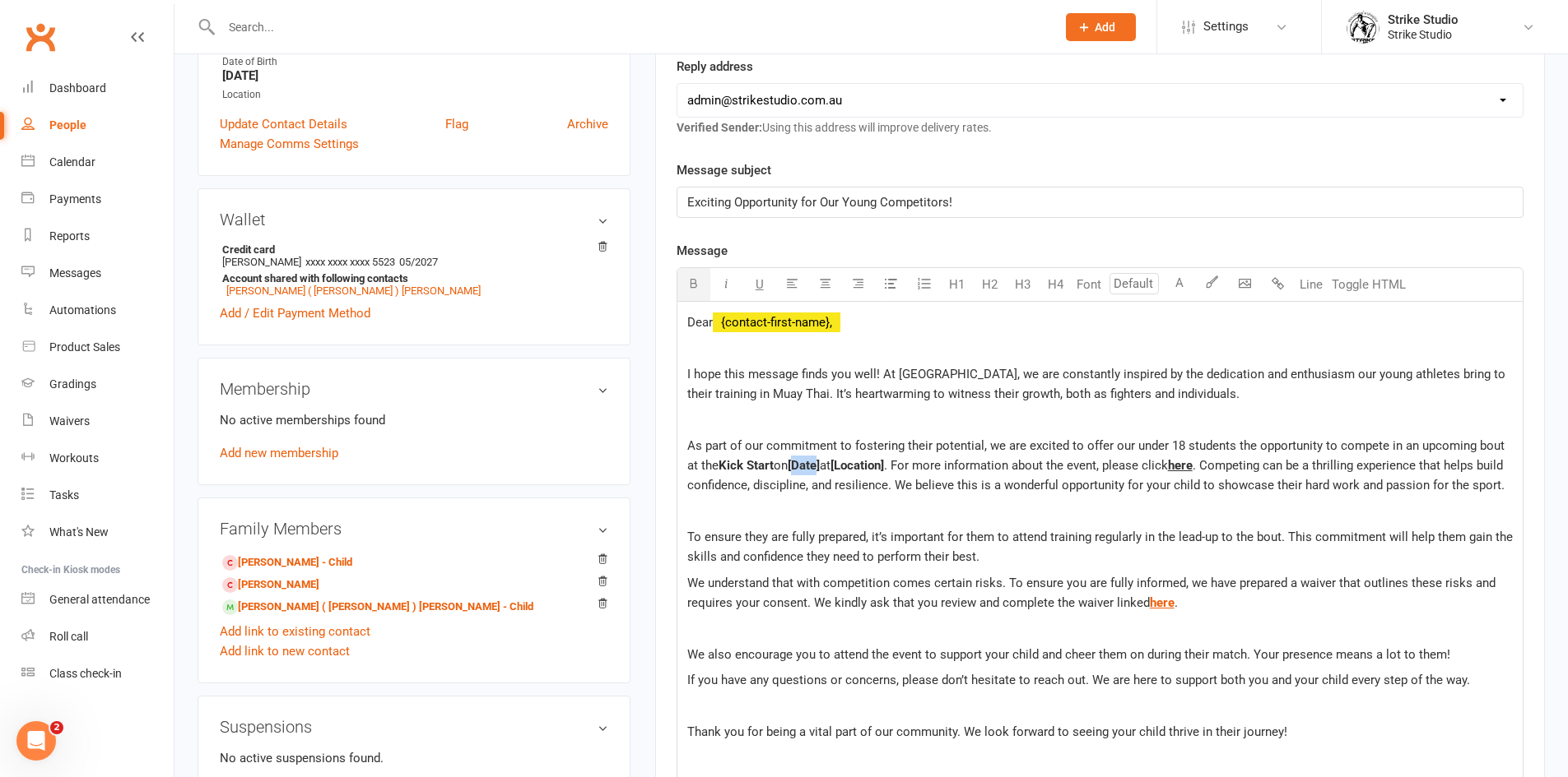
drag, startPoint x: 825, startPoint y: 468, endPoint x: 798, endPoint y: 466, distance: 27.1
click at [798, 466] on span "[Date]" at bounding box center [803, 466] width 32 height 15
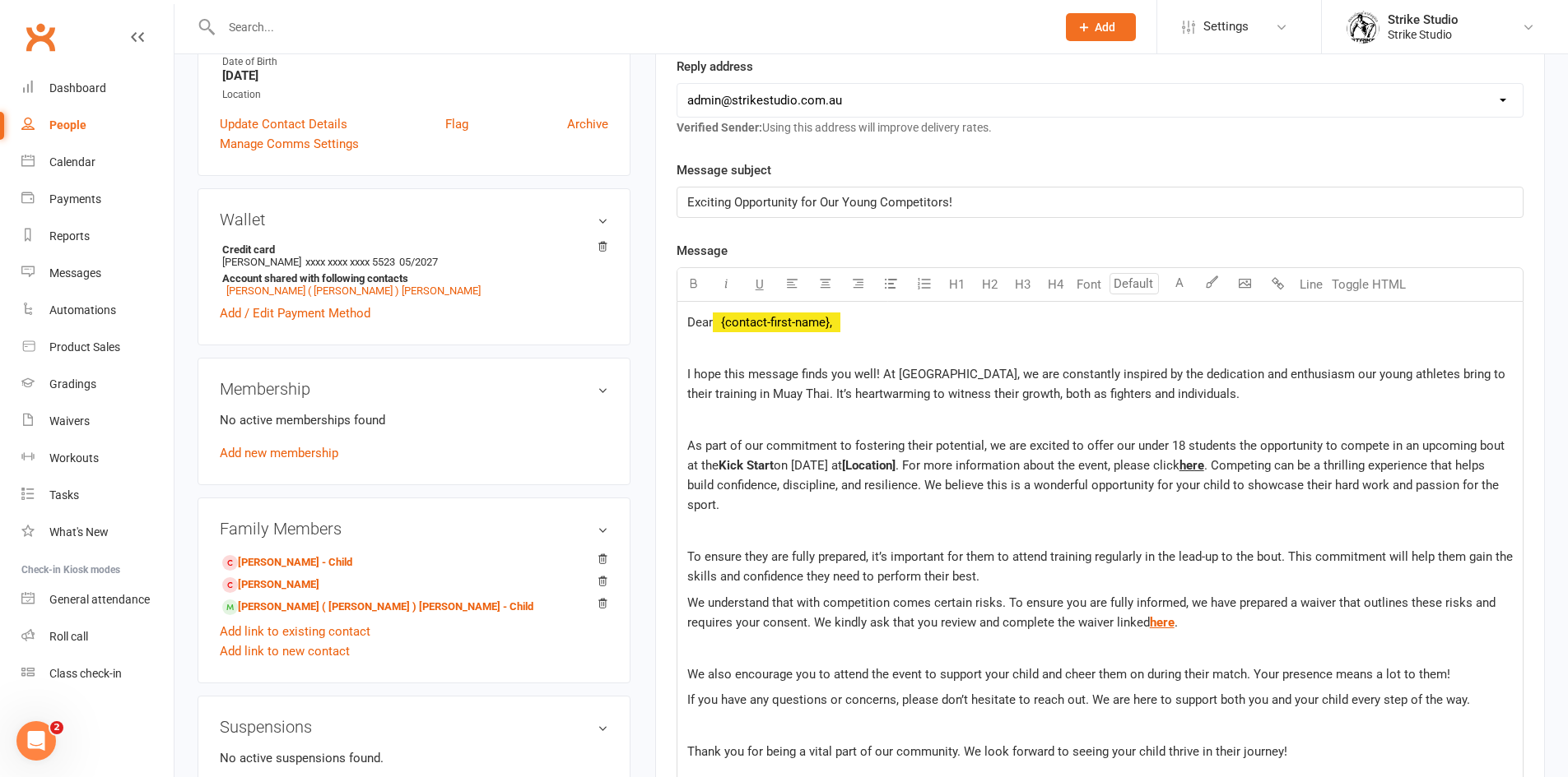
drag, startPoint x: 942, startPoint y: 466, endPoint x: 879, endPoint y: 463, distance: 63.1
click at [879, 463] on p "As part of our commitment to fostering their potential, we are excited to offer…" at bounding box center [1099, 475] width 825 height 79
click at [1255, 464] on span "here" at bounding box center [1260, 466] width 25 height 15
drag, startPoint x: 790, startPoint y: 464, endPoint x: 952, endPoint y: 467, distance: 162.0
click at [952, 467] on span "on [DATE] at [GEOGRAPHIC_DATA]. For more information about the event, please cl…" at bounding box center [1010, 466] width 474 height 15
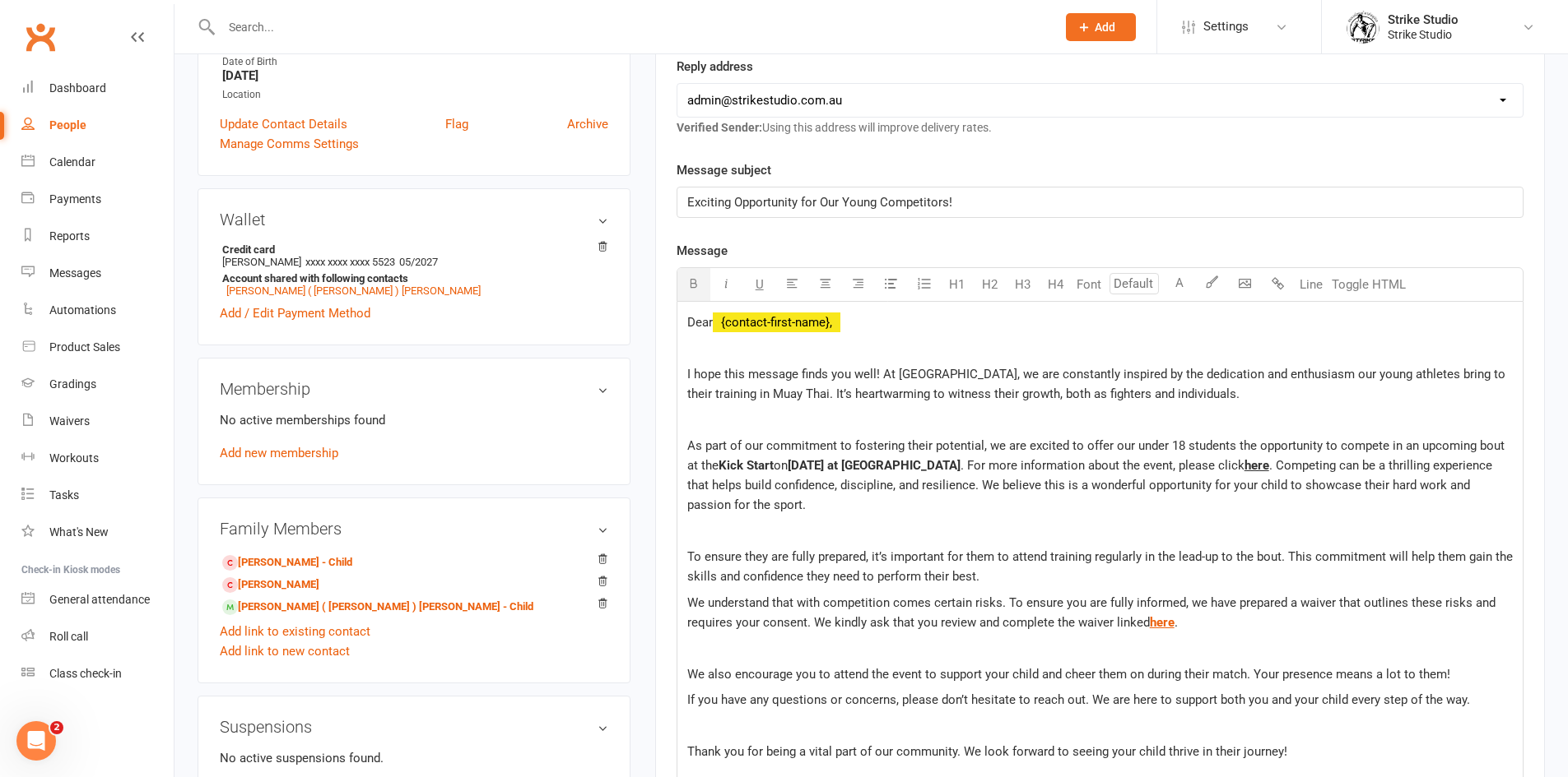
click at [1216, 481] on span ". Competing can be a thrilling experience that helps build confidence, discipli…" at bounding box center [1091, 485] width 808 height 54
click at [1247, 469] on span "here" at bounding box center [1257, 466] width 25 height 15
click at [1389, 486] on span ". Competing can be a thrilling experience that helps build confidence, discipli…" at bounding box center [1091, 485] width 808 height 54
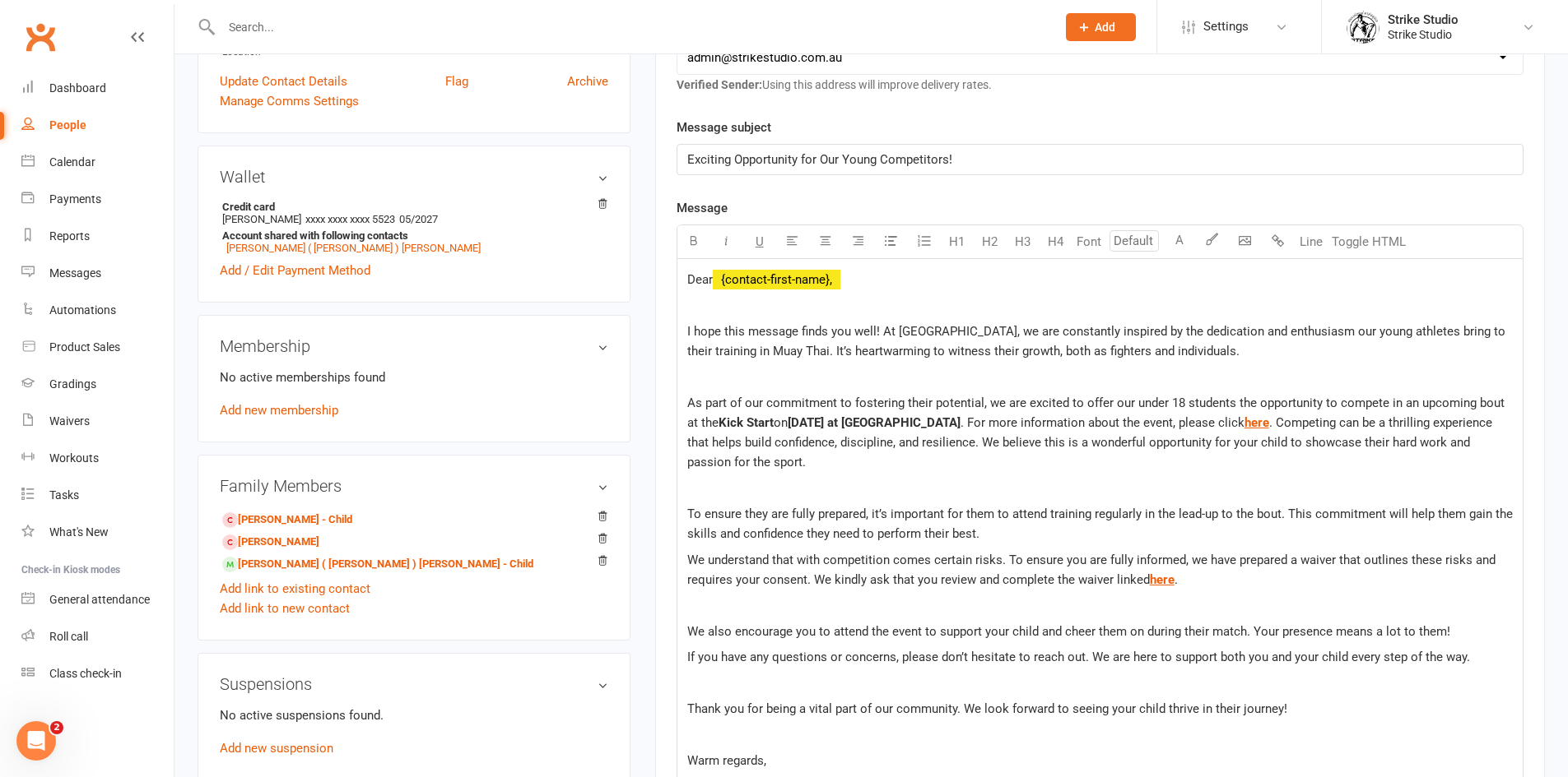
scroll to position [411, 0]
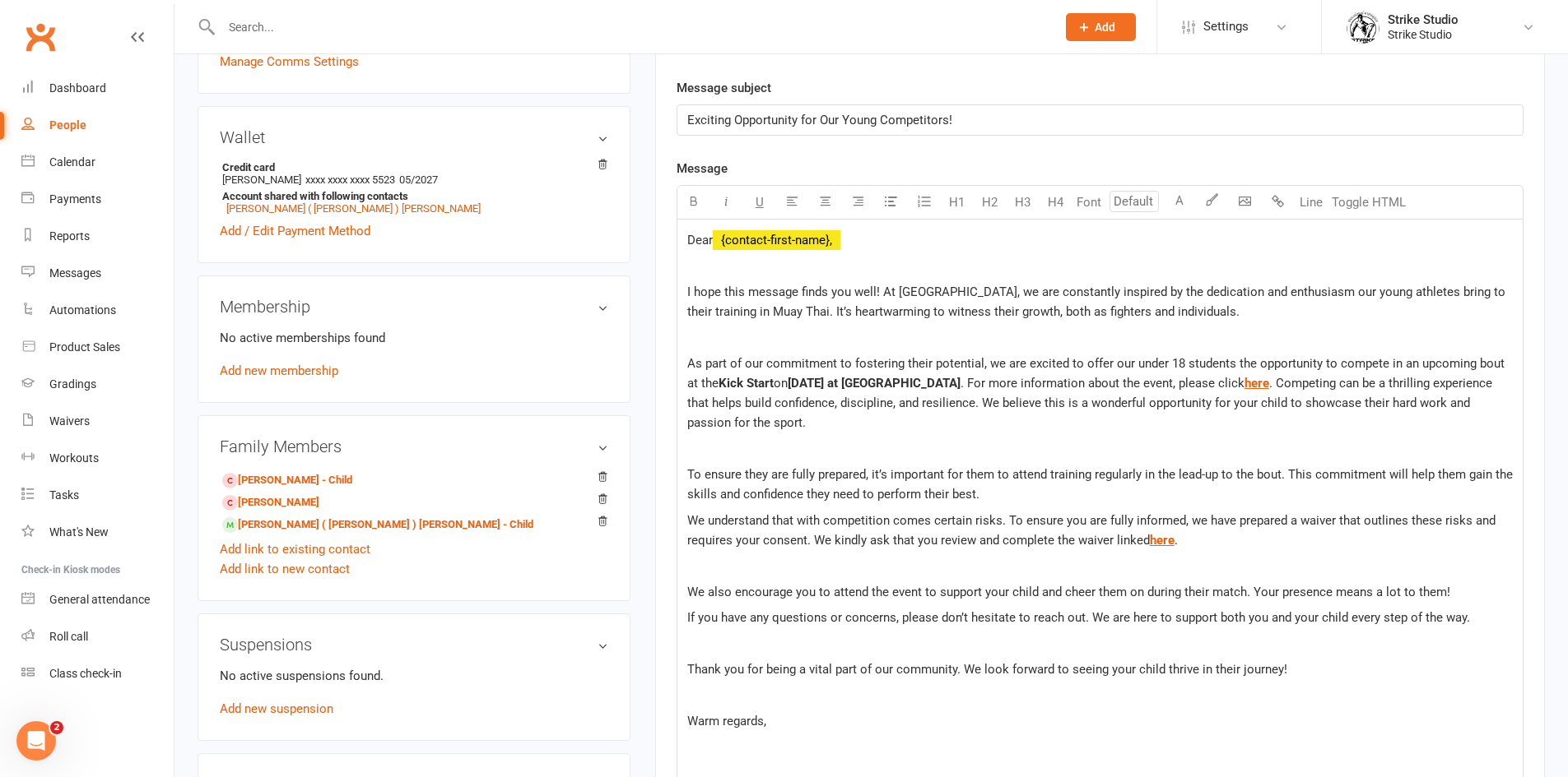
click at [914, 531] on p "We understand that with competition comes certain risks. To ensure you are full…" at bounding box center [1099, 531] width 825 height 40
click at [939, 451] on p at bounding box center [1099, 449] width 825 height 20
click at [710, 452] on p at bounding box center [1099, 449] width 825 height 20
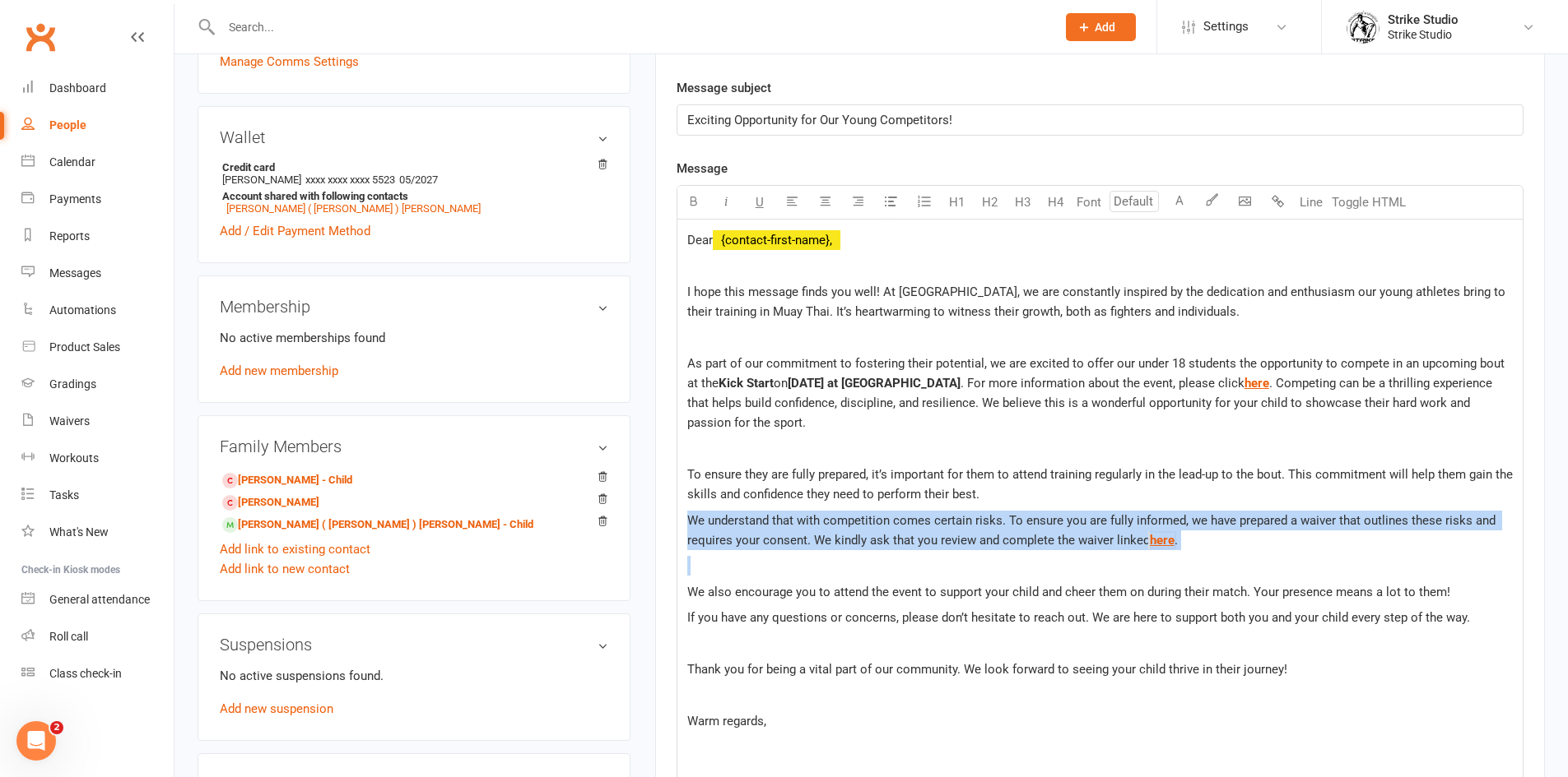
drag, startPoint x: 1293, startPoint y: 556, endPoint x: 685, endPoint y: 526, distance: 608.7
click at [685, 526] on div "Dear ﻿ {contact-first-name}, I hope this message finds you well! At [GEOGRAPHIC…" at bounding box center [1099, 623] width 845 height 807
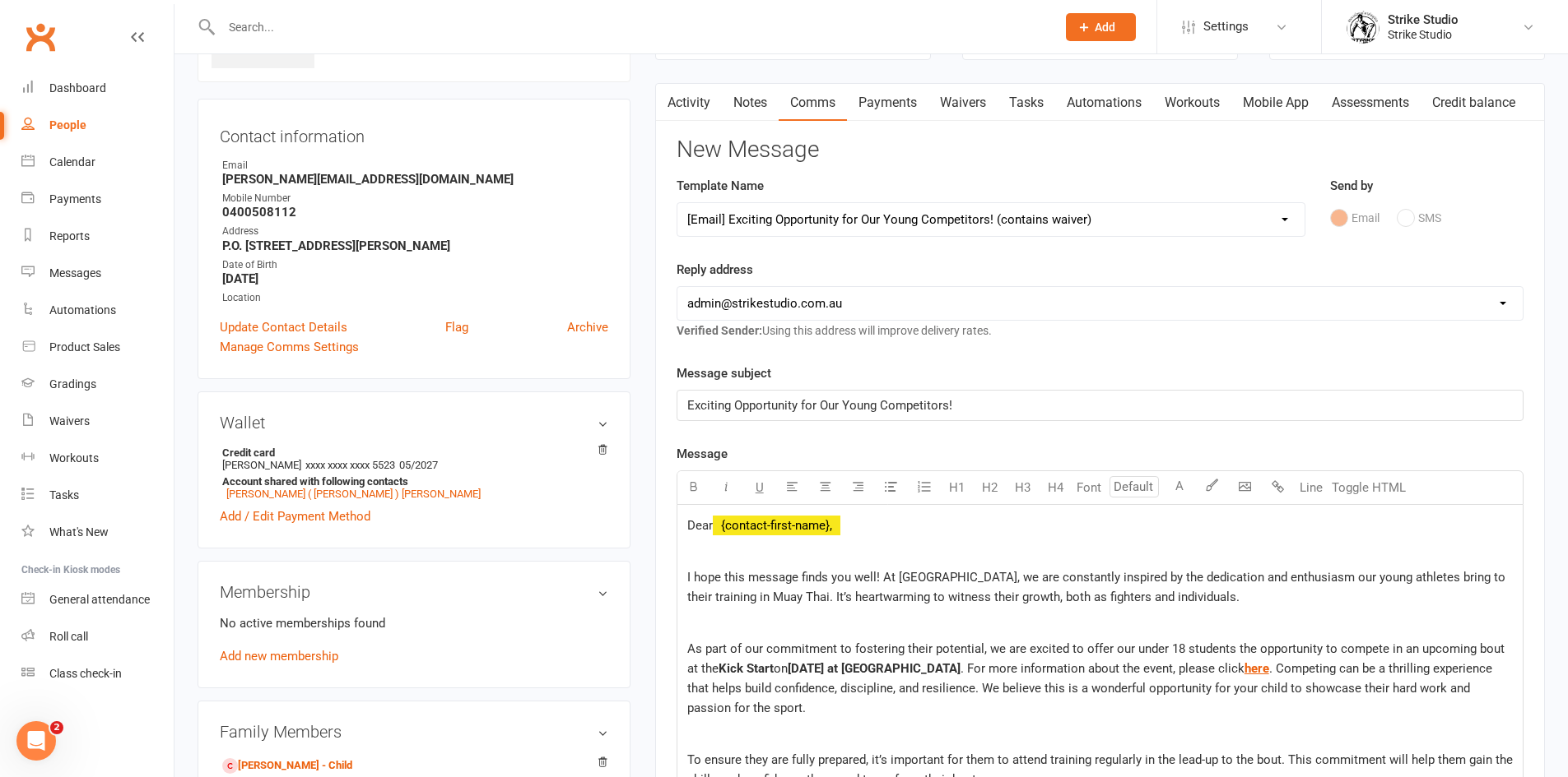
scroll to position [82, 0]
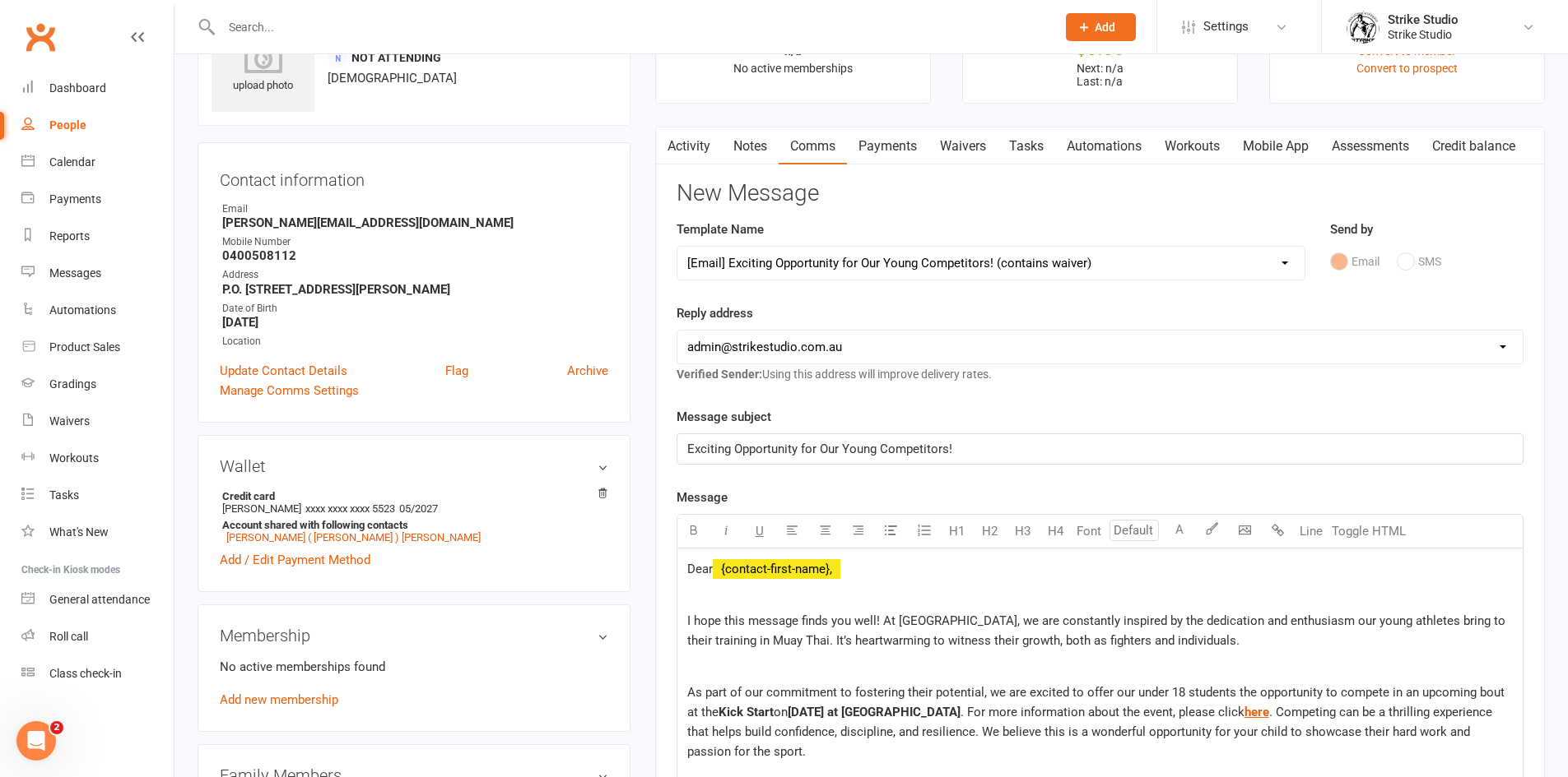
click at [855, 340] on select "[EMAIL_ADDRESS][DOMAIN_NAME] [EMAIL_ADDRESS][DOMAIN_NAME]" at bounding box center [1099, 347] width 845 height 33
click at [1092, 264] on select "Select Template [Email] Aspiring fighters meeting notes [Email] Exciting Opport…" at bounding box center [991, 264] width 627 height 33
select select "8"
click at [677, 247] on select "Select Template [Email] Aspiring fighters meeting notes [Email] Exciting Opport…" at bounding box center [991, 264] width 627 height 33
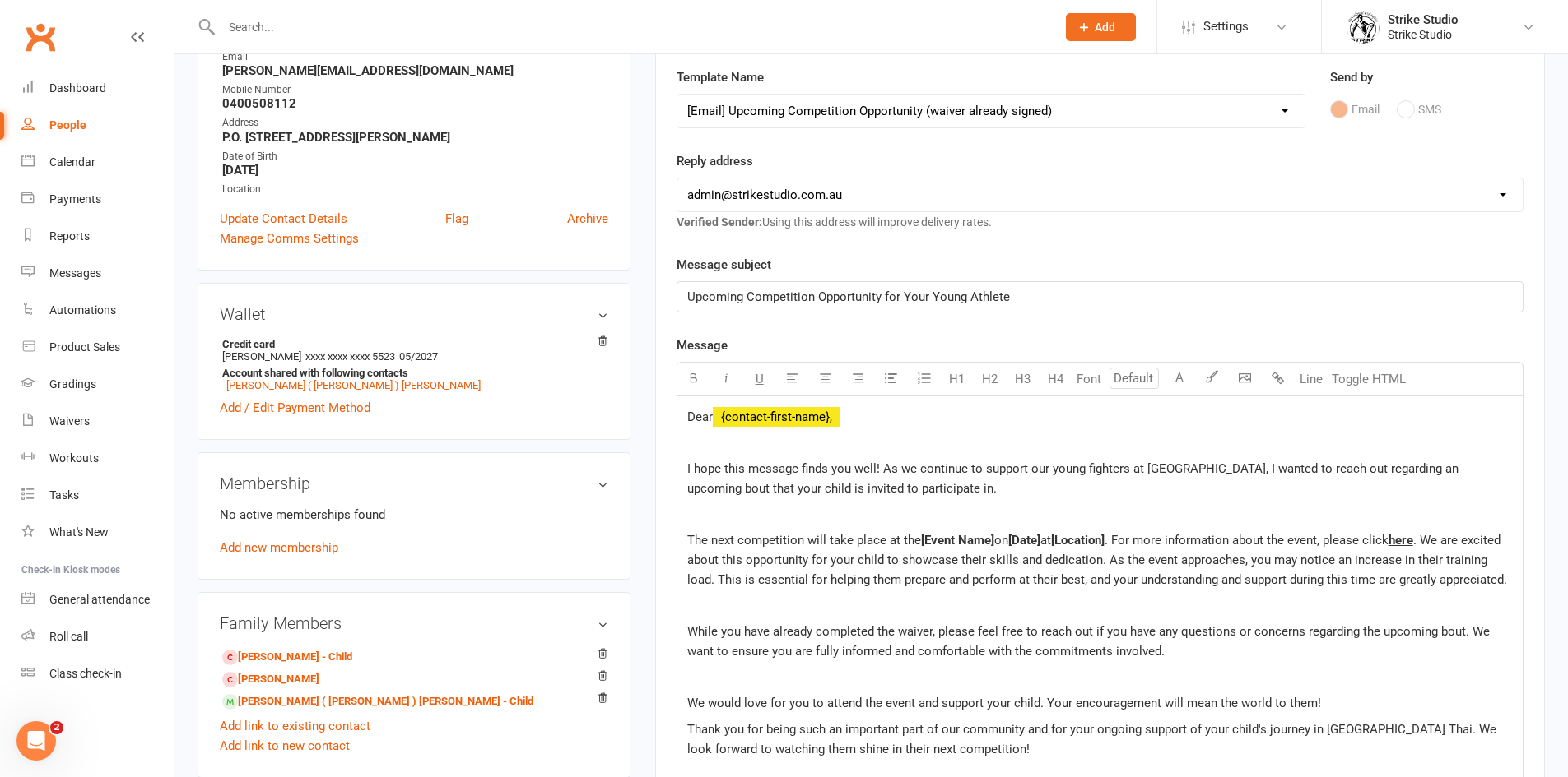
scroll to position [247, 0]
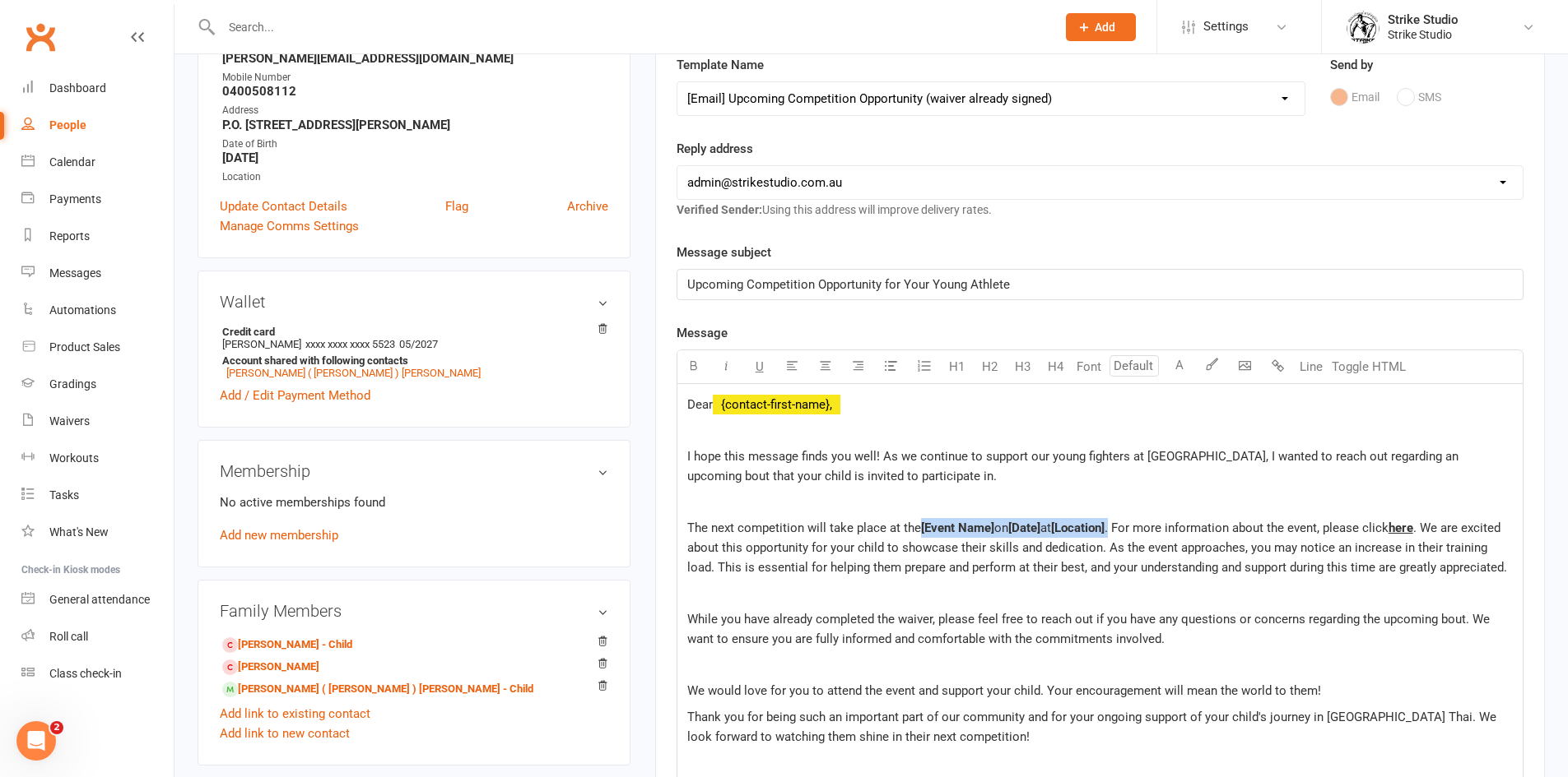
drag, startPoint x: 918, startPoint y: 535, endPoint x: 1122, endPoint y: 529, distance: 204.1
click at [1122, 529] on p "The next competition will take place at the [Event Name] on [Date] at [Location…" at bounding box center [1099, 547] width 825 height 59
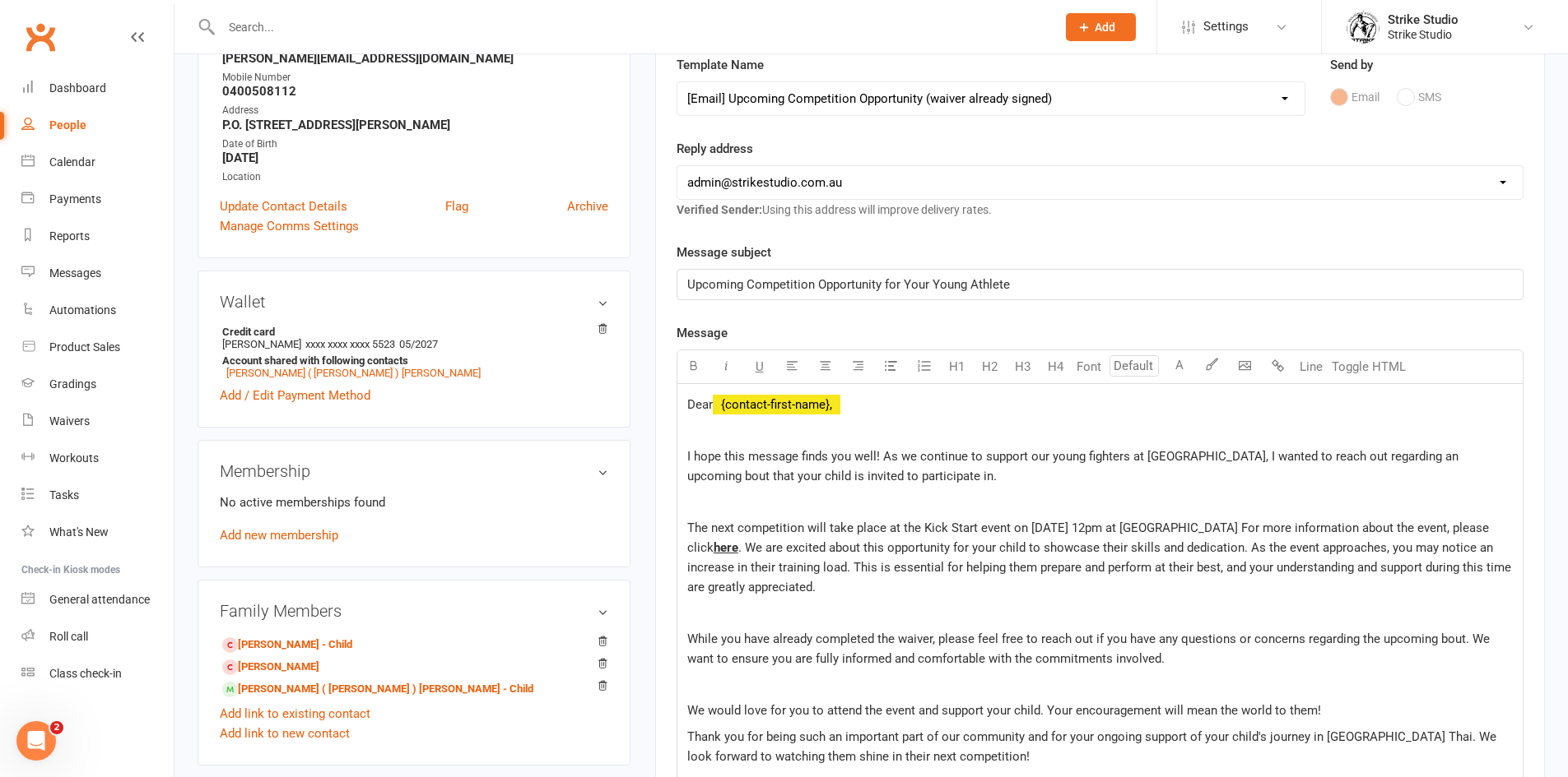
click at [1188, 535] on span "The next competition will take place at the Kick Start event on [DATE] 12pm at …" at bounding box center [1089, 538] width 805 height 35
click at [713, 550] on span "here" at bounding box center [726, 548] width 25 height 15
click at [1171, 688] on p at bounding box center [1099, 685] width 825 height 20
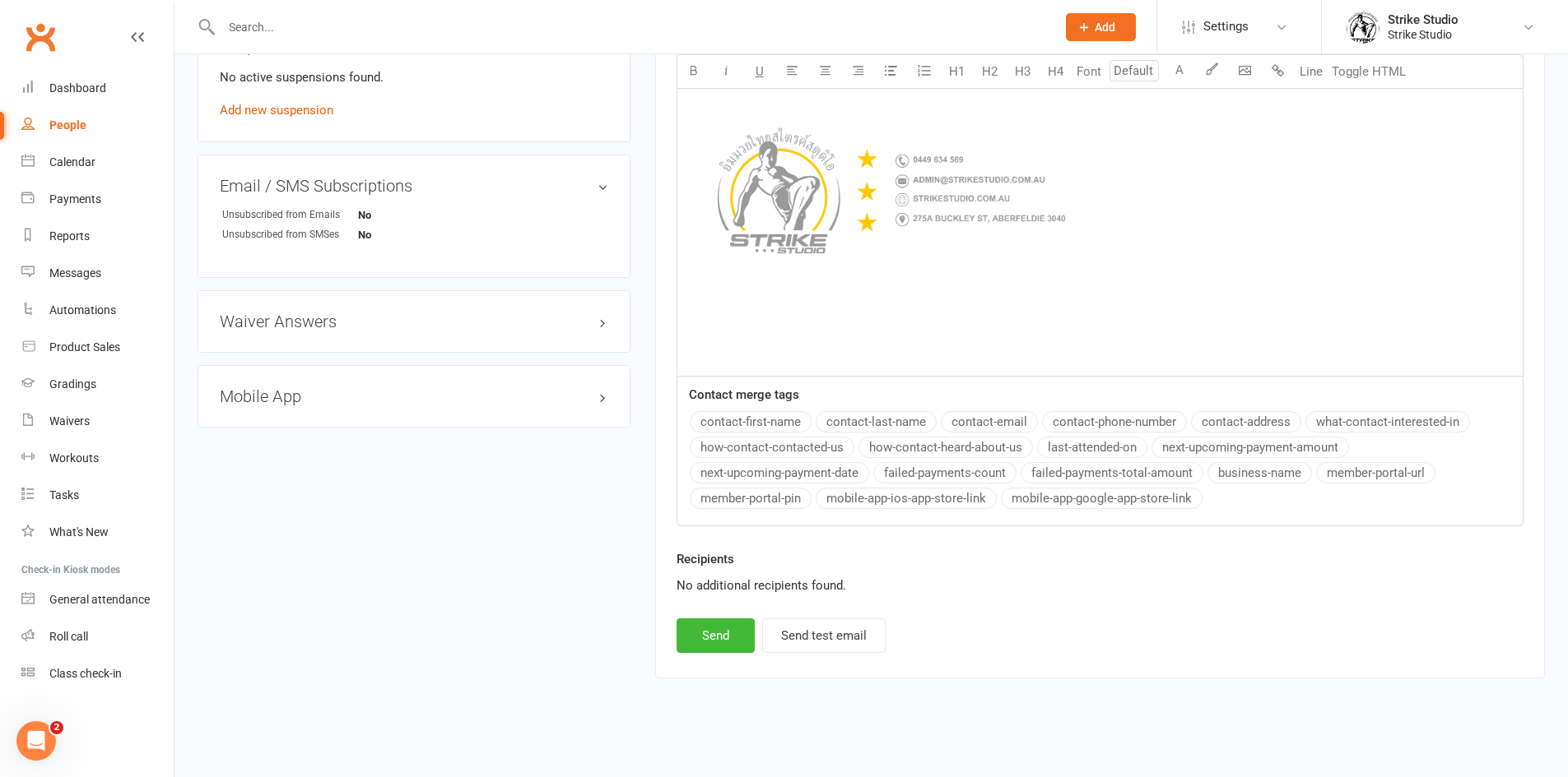
scroll to position [1016, 0]
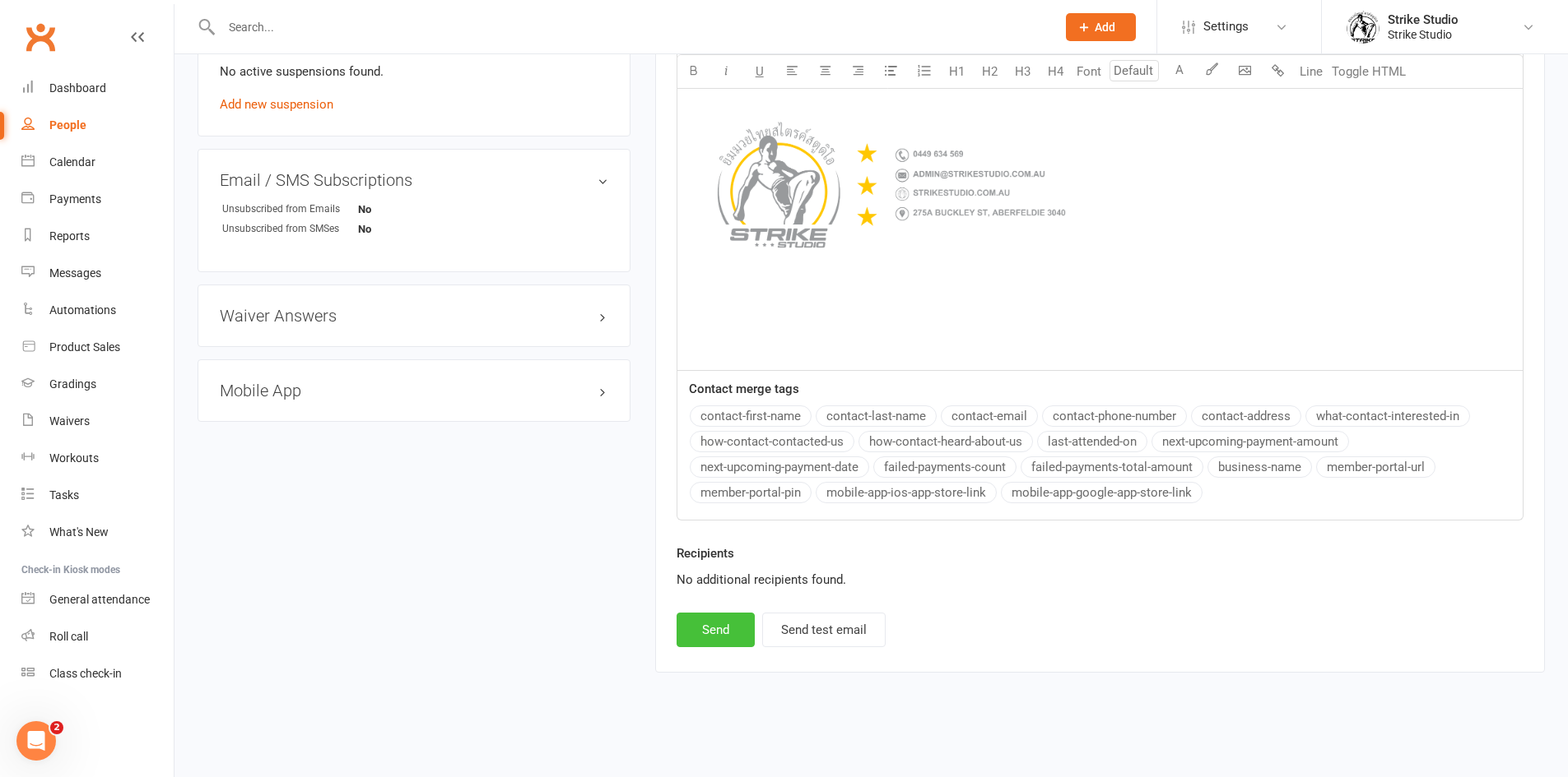
click at [725, 636] on button "Send" at bounding box center [715, 630] width 78 height 35
select select
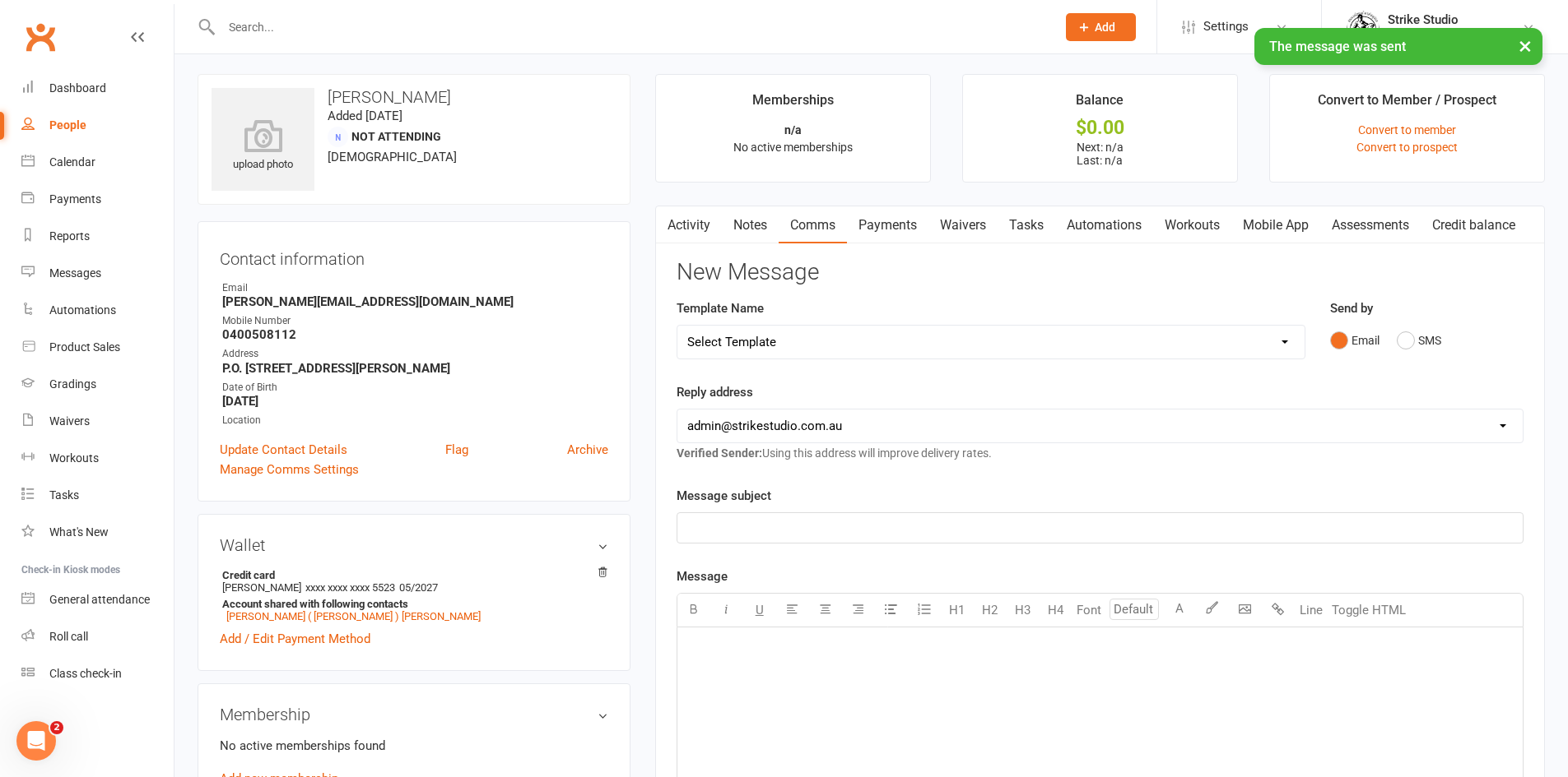
scroll to position [0, 0]
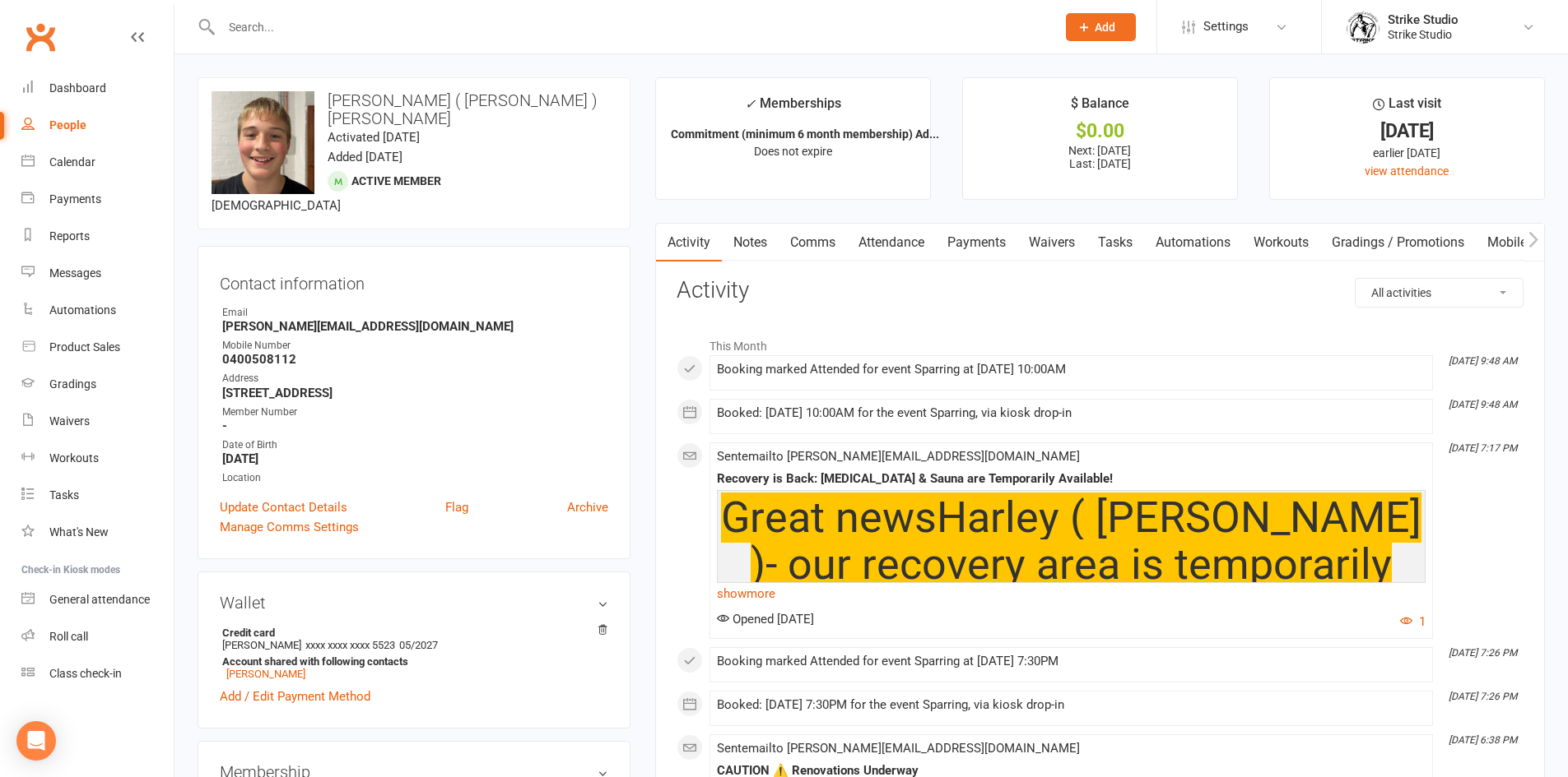
click at [1062, 241] on link "Waivers" at bounding box center [1051, 243] width 69 height 38
